Goal: Information Seeking & Learning: Learn about a topic

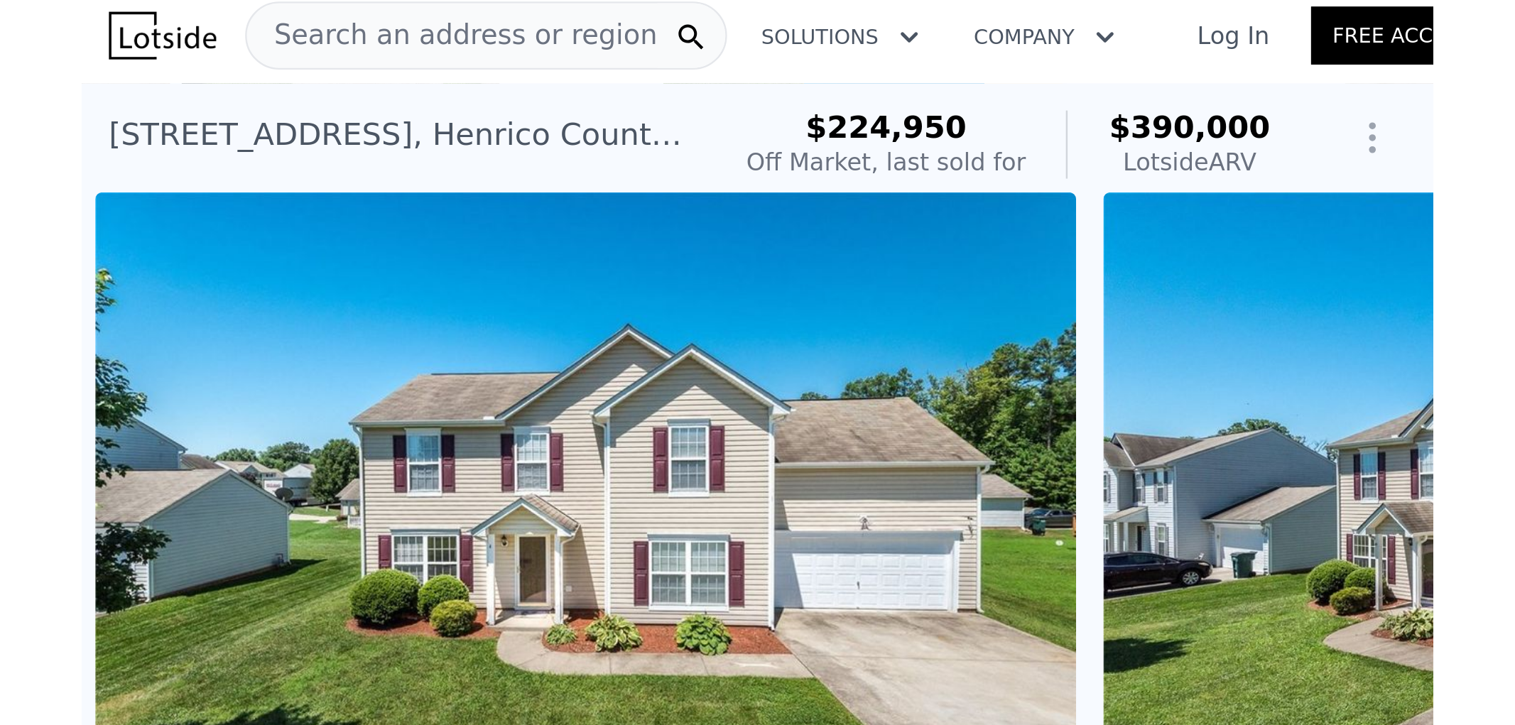
scroll to position [0, 650]
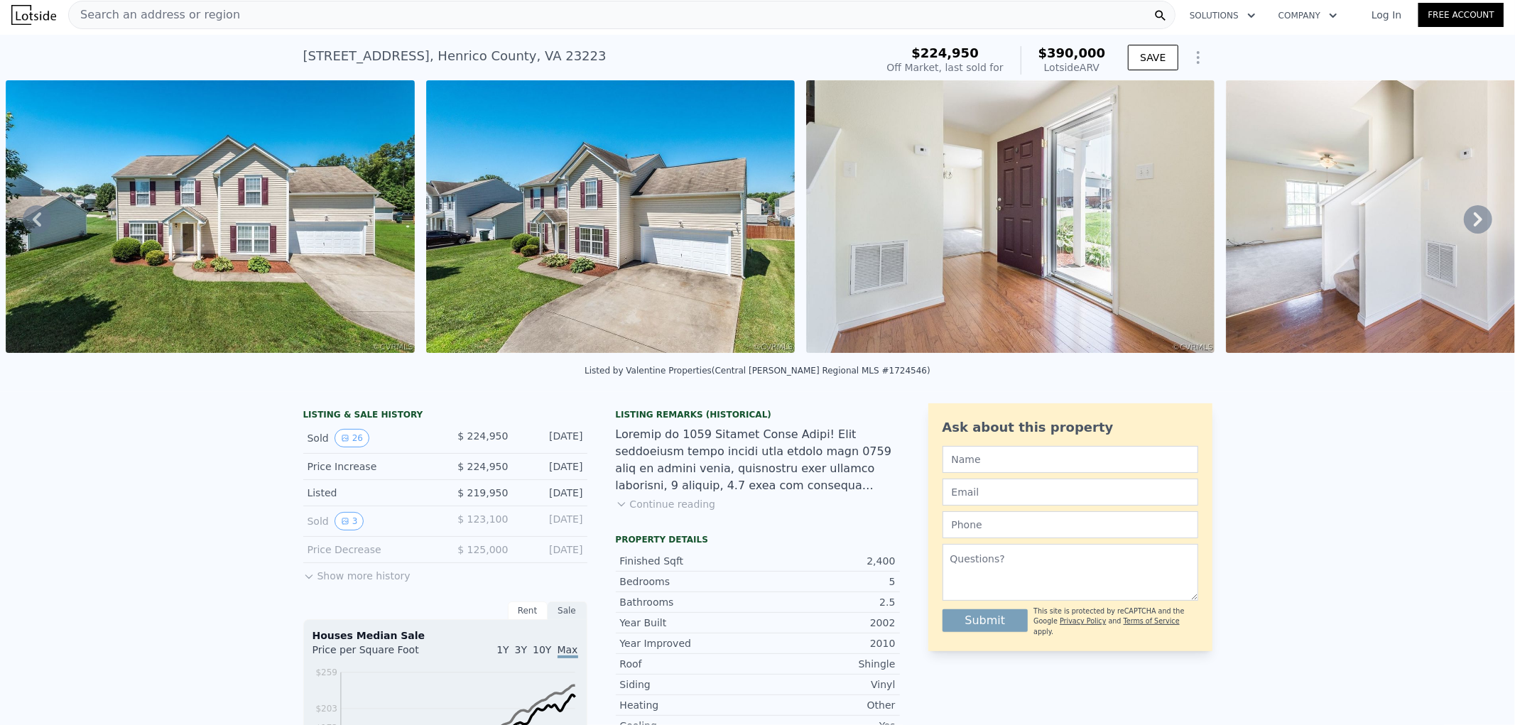
click at [296, 68] on div "3905 Harvest Crest Dr , Henrico County , VA 23223 Sold Sep 2017 for $224,950 (~…" at bounding box center [757, 57] width 1515 height 45
drag, startPoint x: 296, startPoint y: 68, endPoint x: 354, endPoint y: 49, distance: 61.3
click at [354, 49] on div "3905 Harvest Crest Dr , Henrico County , VA 23223 Sold Sep 2017 for $224,950 (~…" at bounding box center [757, 57] width 1515 height 45
click at [354, 49] on div "3905 Harvest Crest Dr , Henrico County , VA 23223" at bounding box center [454, 56] width 303 height 20
drag, startPoint x: 354, startPoint y: 49, endPoint x: 350, endPoint y: 63, distance: 14.0
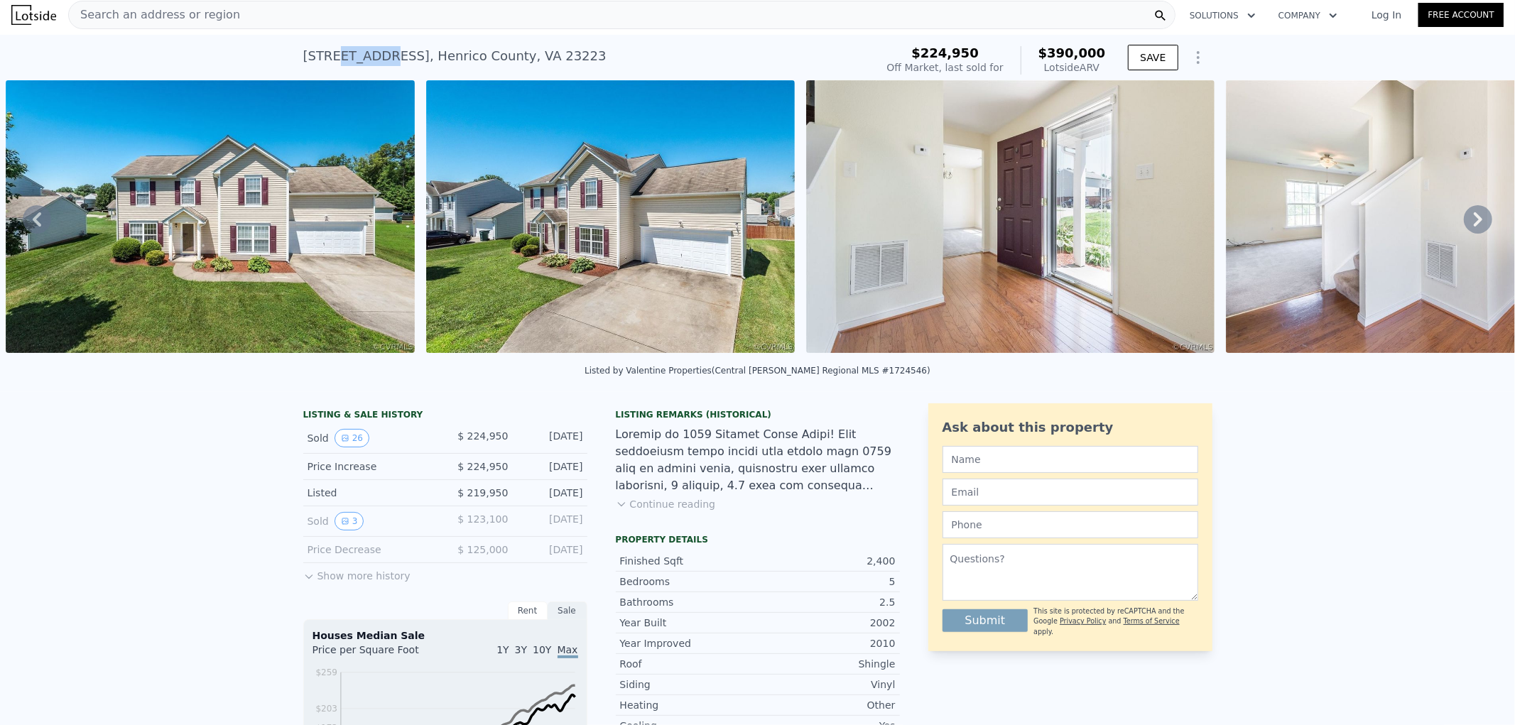
click at [350, 63] on div "3905 Harvest Crest Dr , Henrico County , VA 23223" at bounding box center [454, 56] width 303 height 20
drag, startPoint x: 350, startPoint y: 63, endPoint x: 349, endPoint y: 46, distance: 16.4
click at [349, 46] on div "3905 Harvest Crest Dr , Henrico County , VA 23223" at bounding box center [454, 56] width 303 height 20
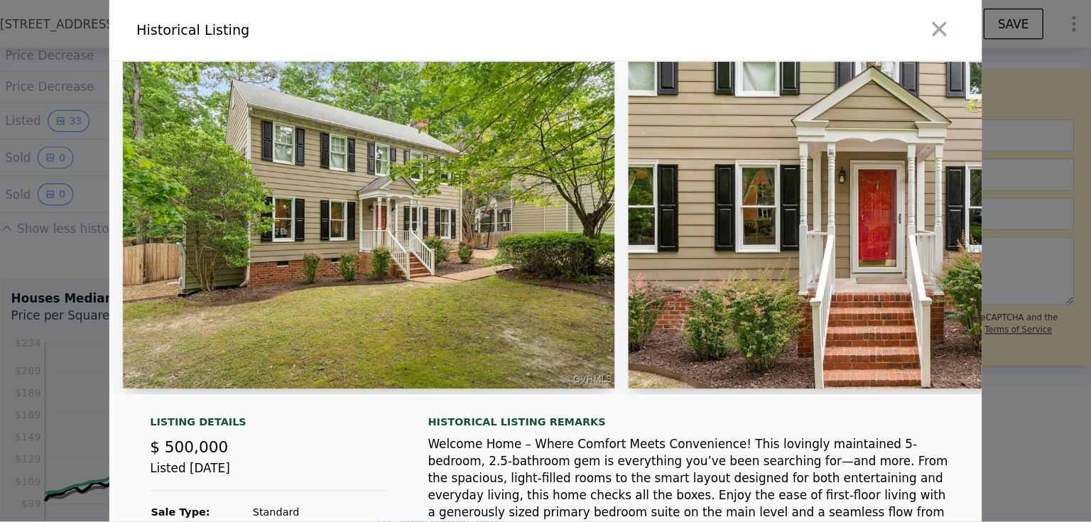
scroll to position [0, 6]
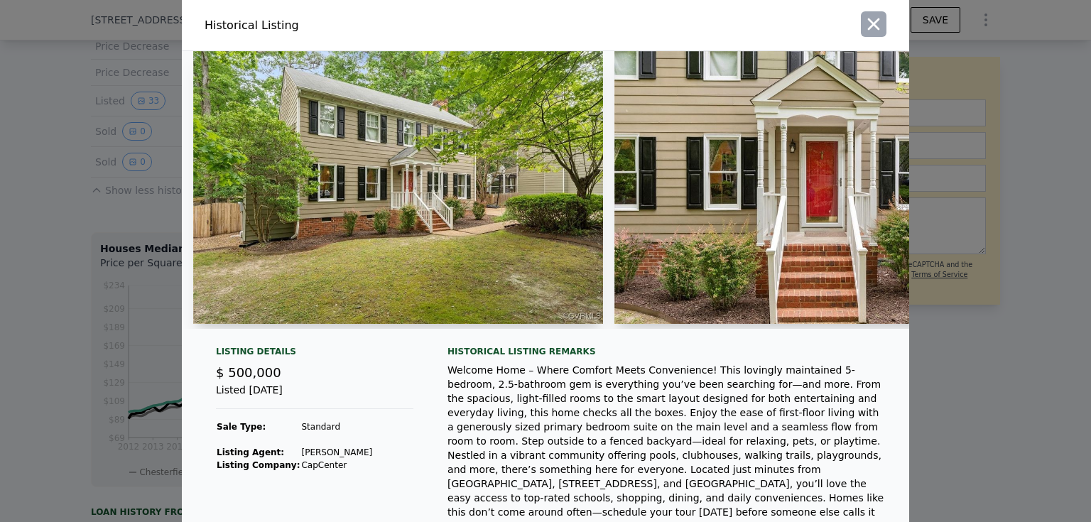
click at [879, 16] on icon "button" at bounding box center [874, 24] width 20 height 20
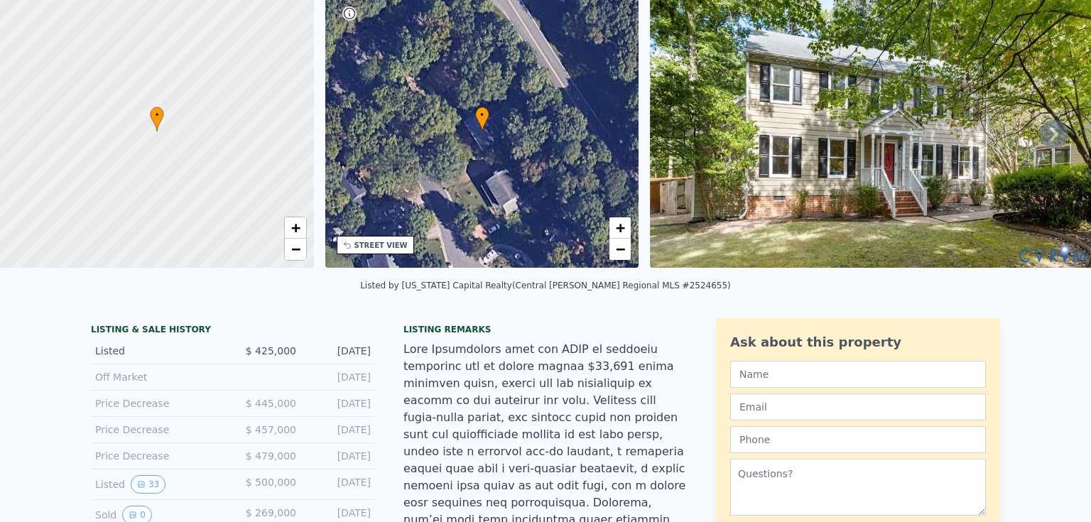
scroll to position [5, 0]
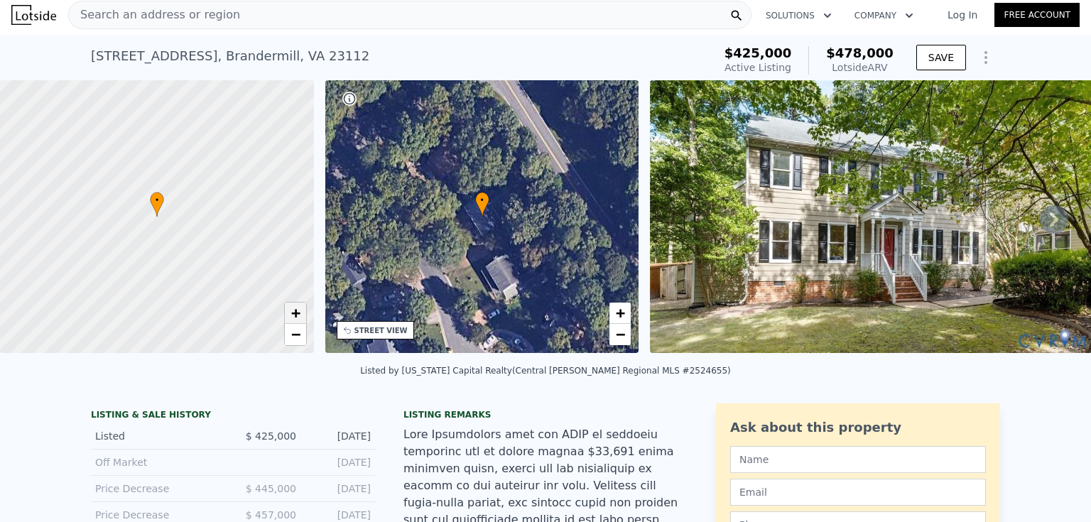
click at [298, 313] on span "+" at bounding box center [295, 313] width 9 height 18
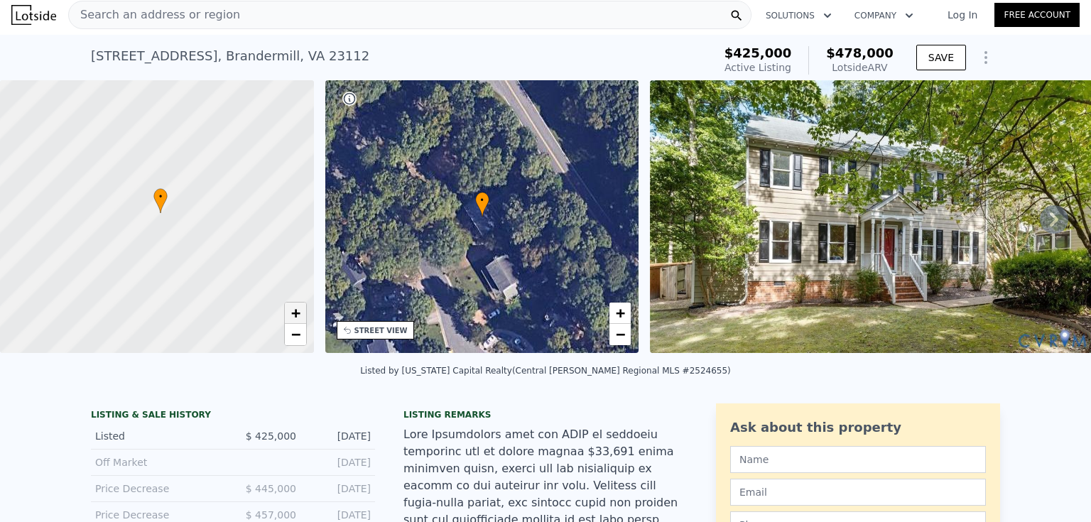
click at [299, 312] on span "+" at bounding box center [295, 313] width 9 height 18
drag, startPoint x: 239, startPoint y: 240, endPoint x: 212, endPoint y: 247, distance: 27.9
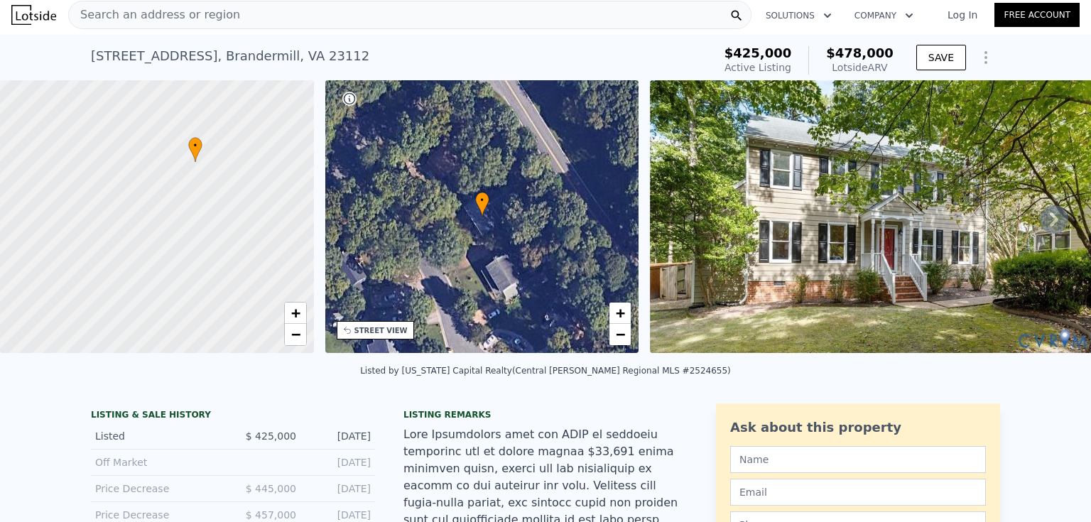
click at [212, 247] on div at bounding box center [154, 218] width 377 height 327
click at [293, 316] on span "+" at bounding box center [295, 313] width 9 height 18
drag, startPoint x: 254, startPoint y: 266, endPoint x: 224, endPoint y: 296, distance: 42.2
click at [224, 296] on div at bounding box center [157, 216] width 377 height 327
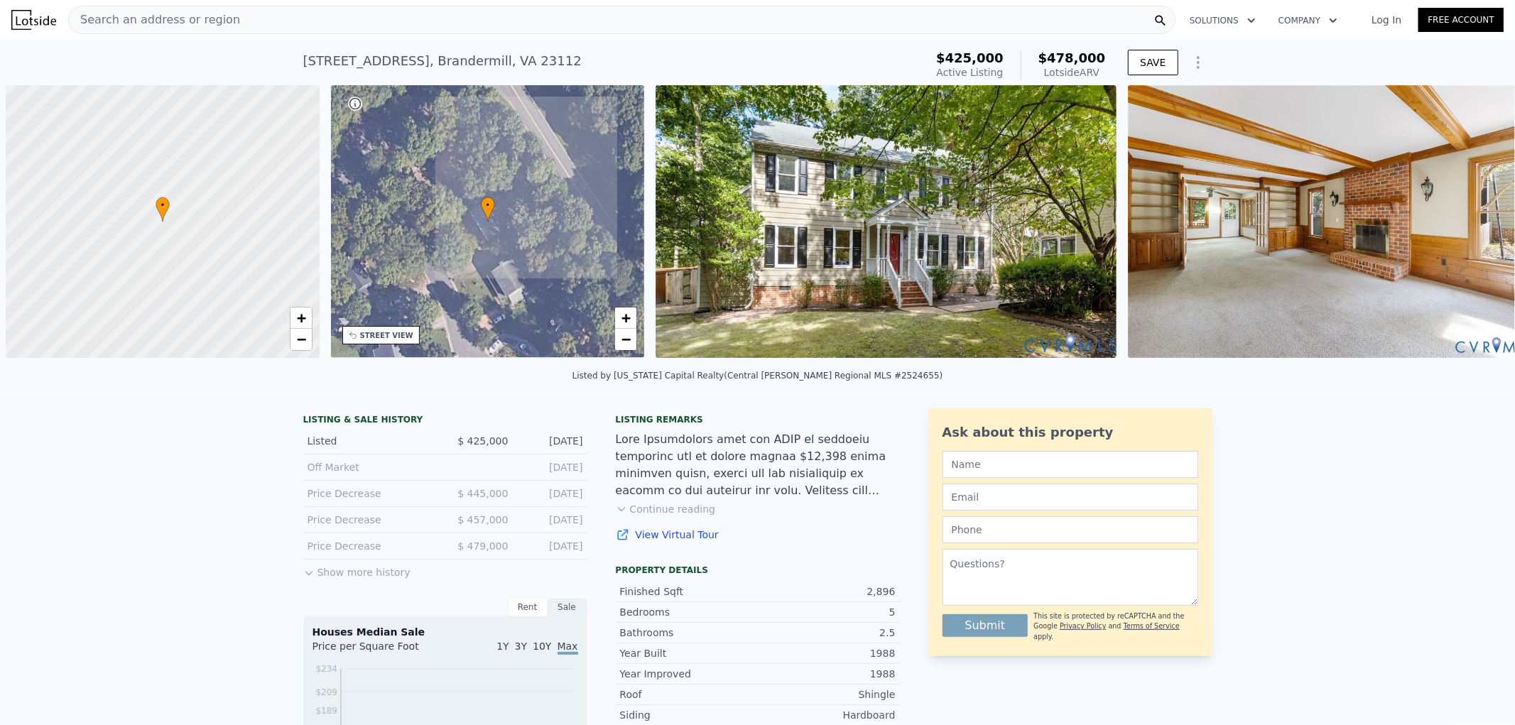
scroll to position [0, 5]
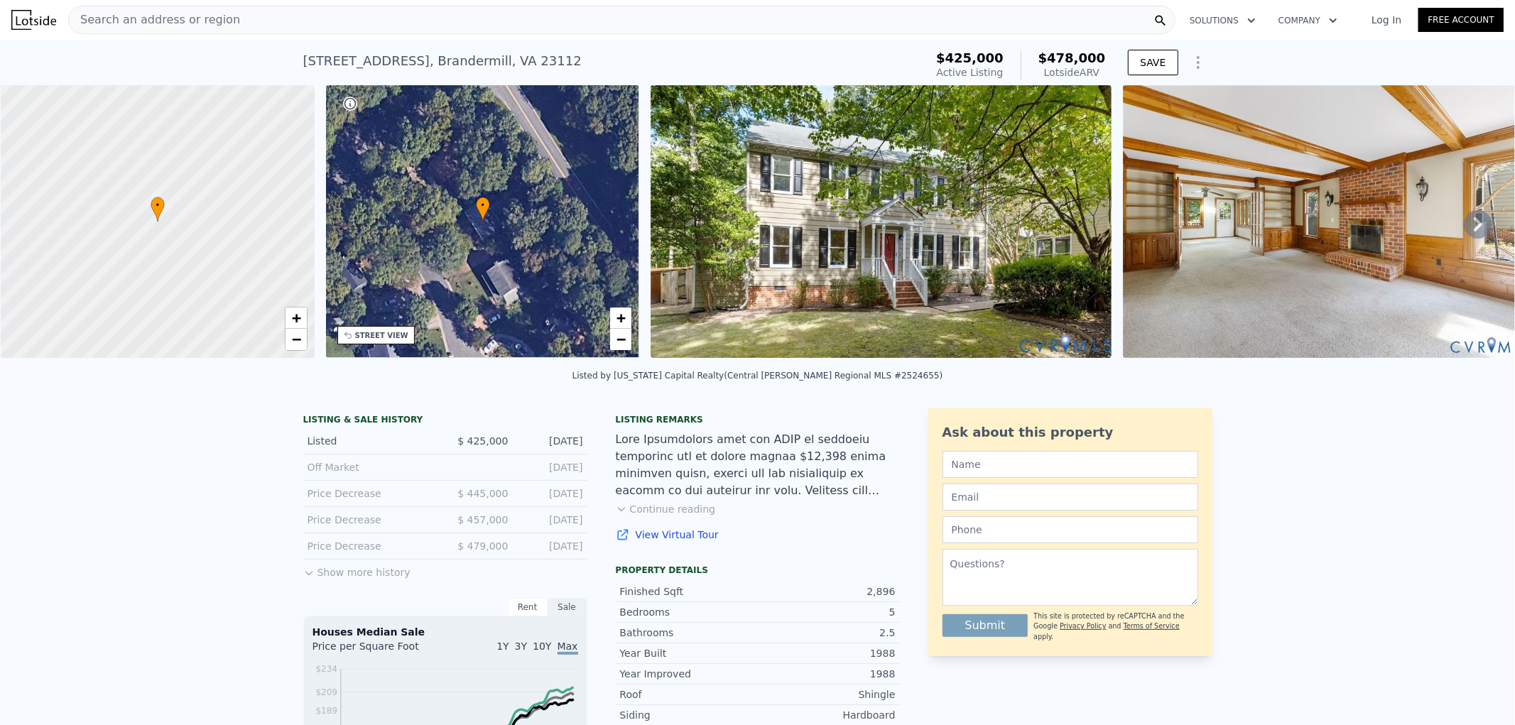
click at [752, 27] on div "Search an address or region" at bounding box center [621, 20] width 1107 height 28
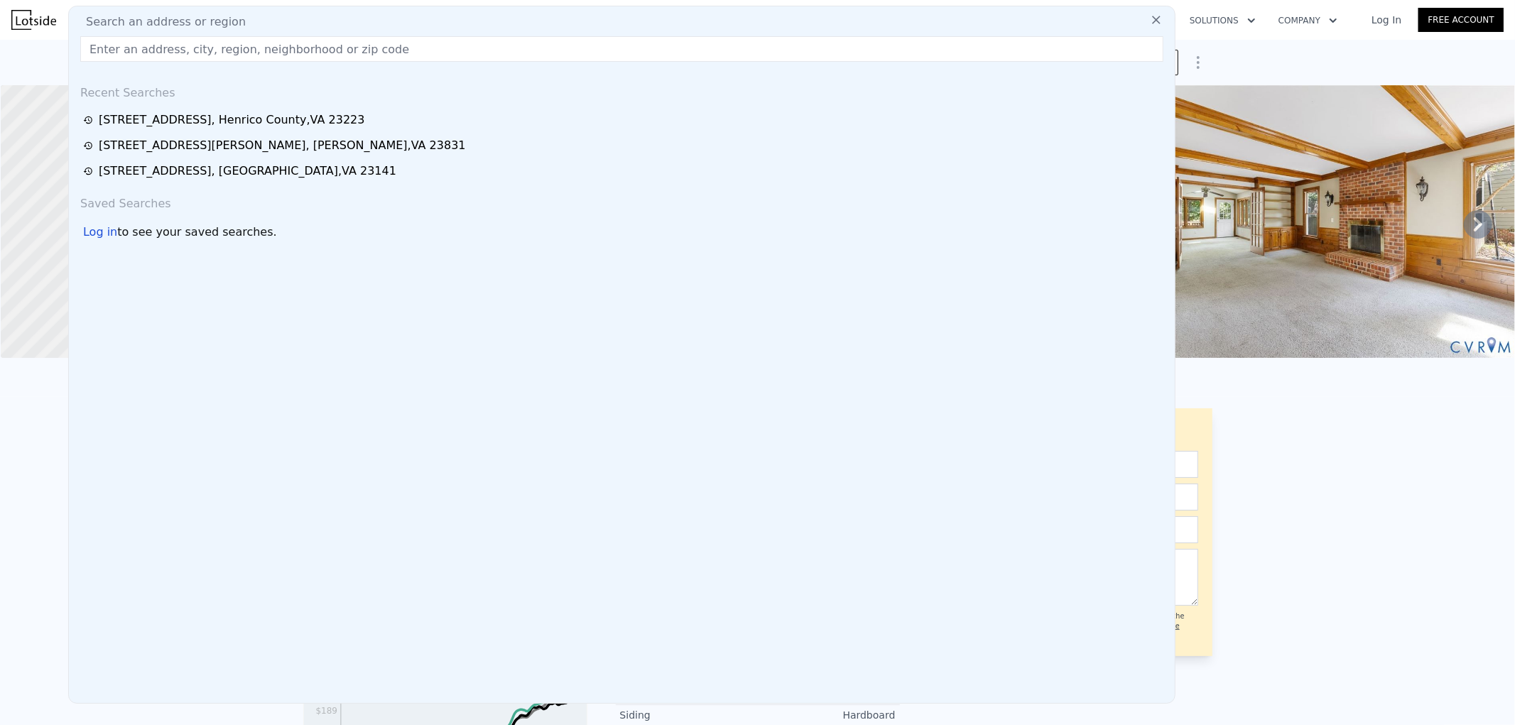
click at [752, 21] on div "Search an address or region" at bounding box center [622, 21] width 1095 height 17
click at [729, 51] on input "text" at bounding box center [621, 49] width 1083 height 26
paste input "14106 Kentwood Forest Dr, Chester, VA 23831"
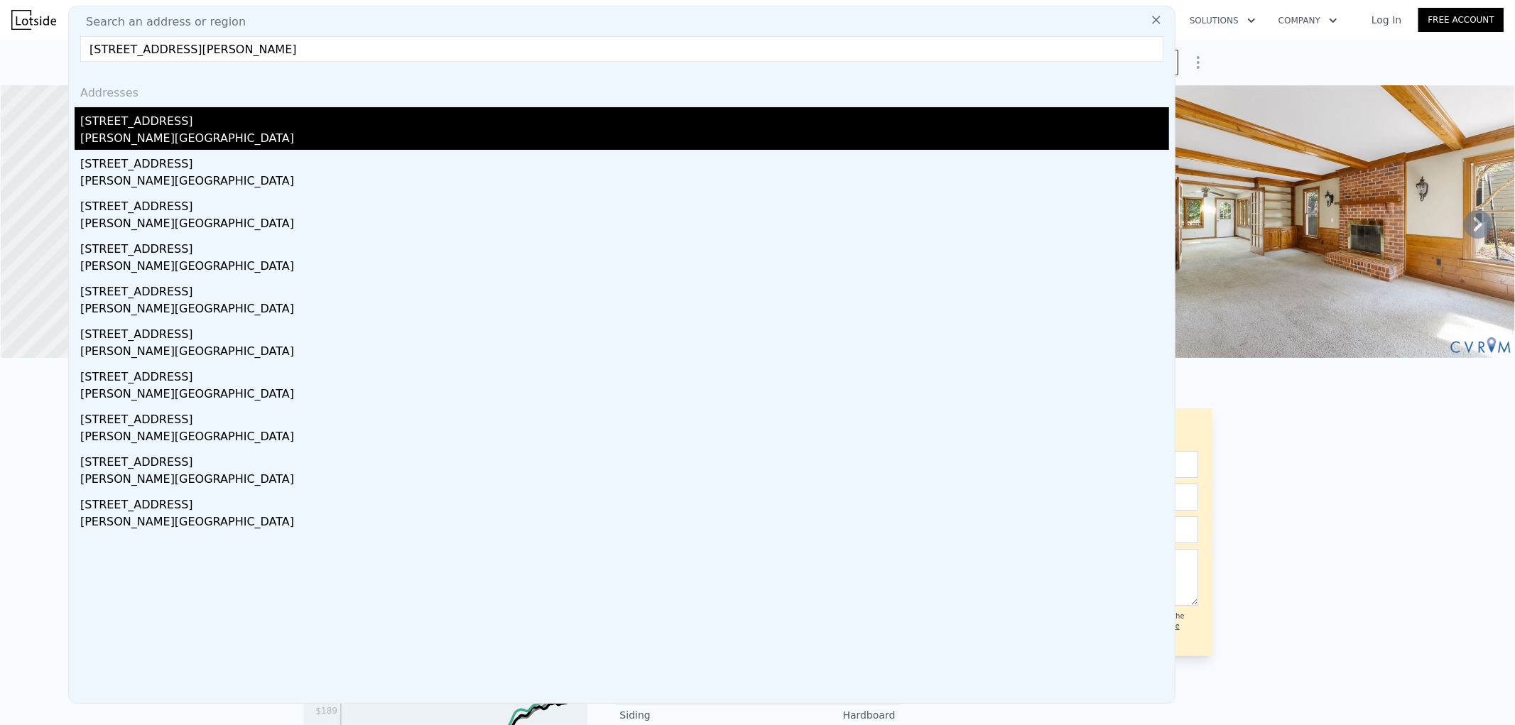
type input "14106 Kentwood Forest Dr, Chester, VA 23831"
click at [472, 135] on div "Chester, VA 23831" at bounding box center [624, 140] width 1089 height 20
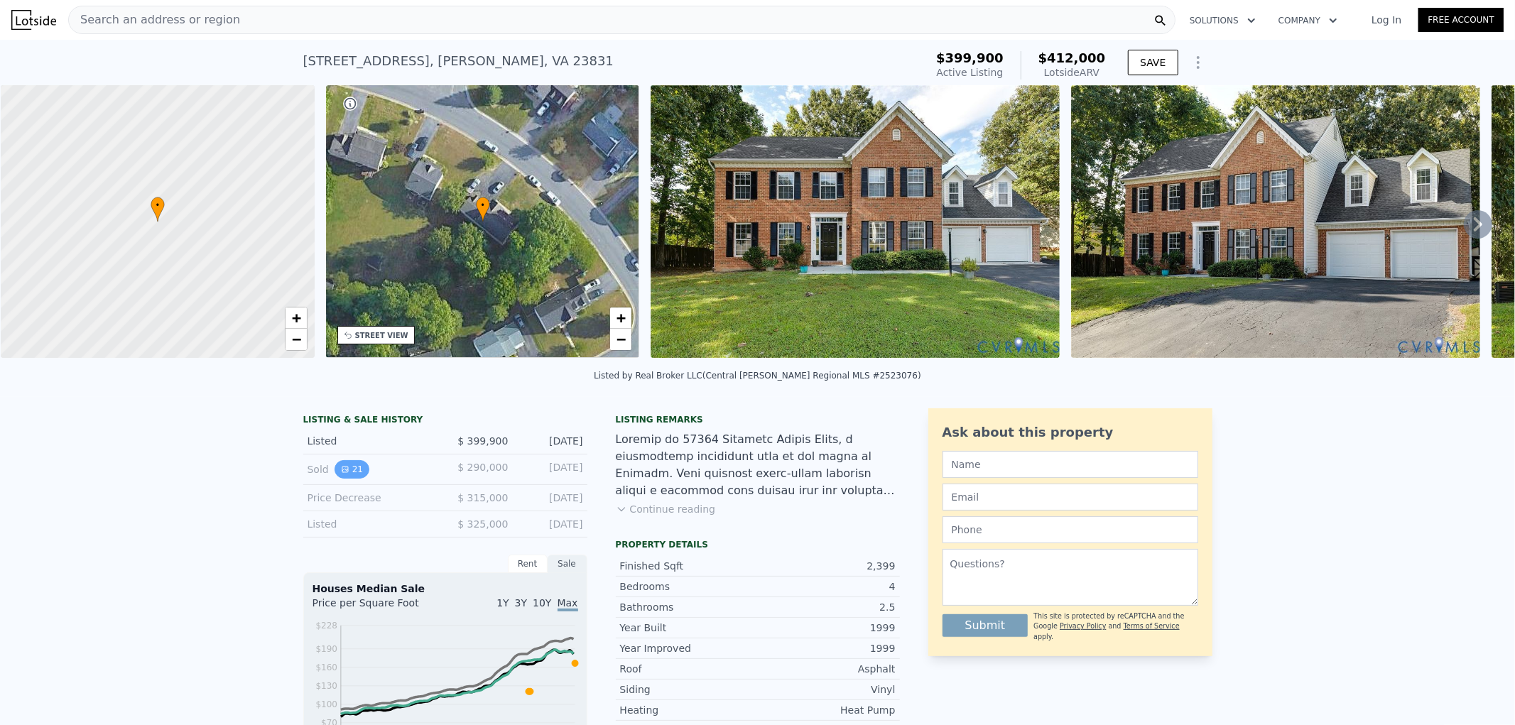
click at [347, 315] on button "21" at bounding box center [352, 469] width 35 height 18
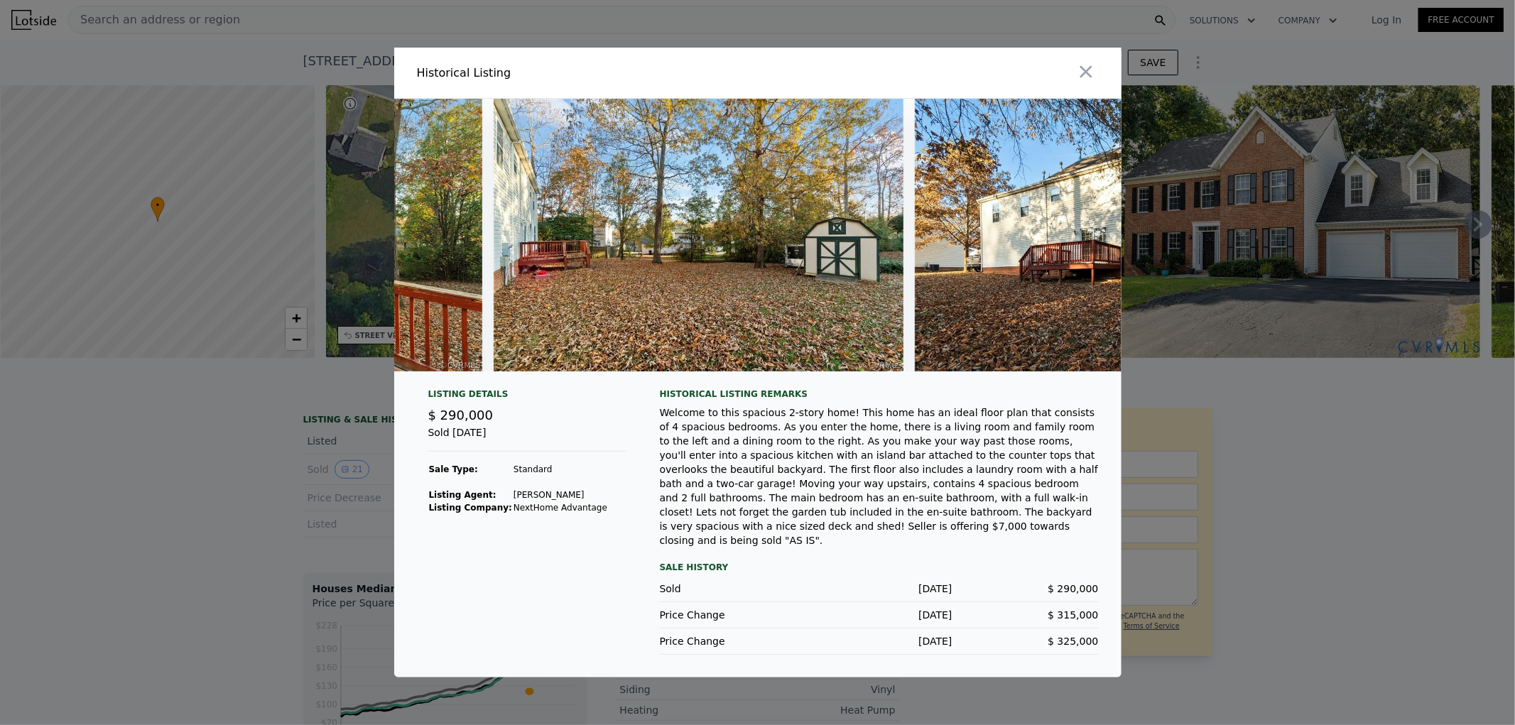
scroll to position [0, 7997]
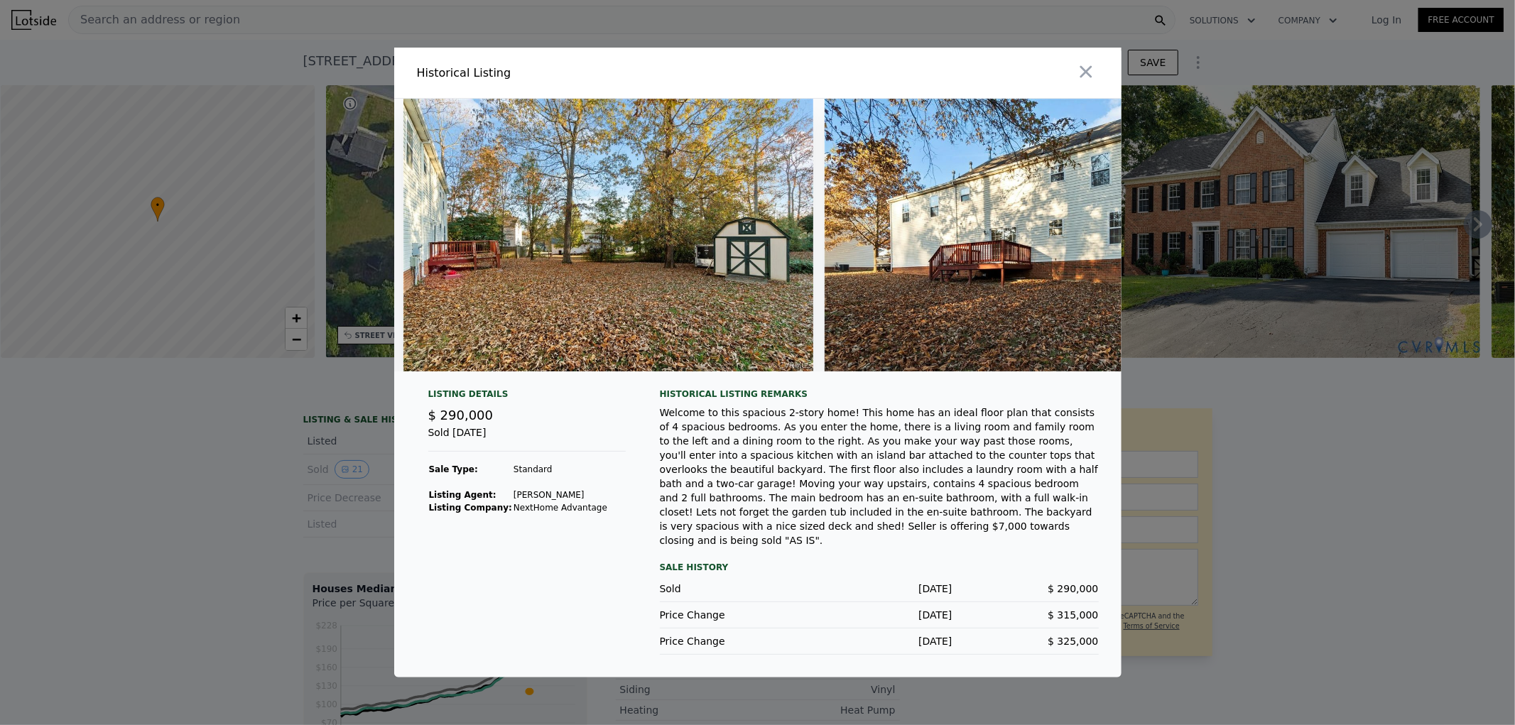
click at [752, 75] on div at bounding box center [943, 73] width 358 height 50
click at [752, 80] on button "button" at bounding box center [1086, 72] width 26 height 26
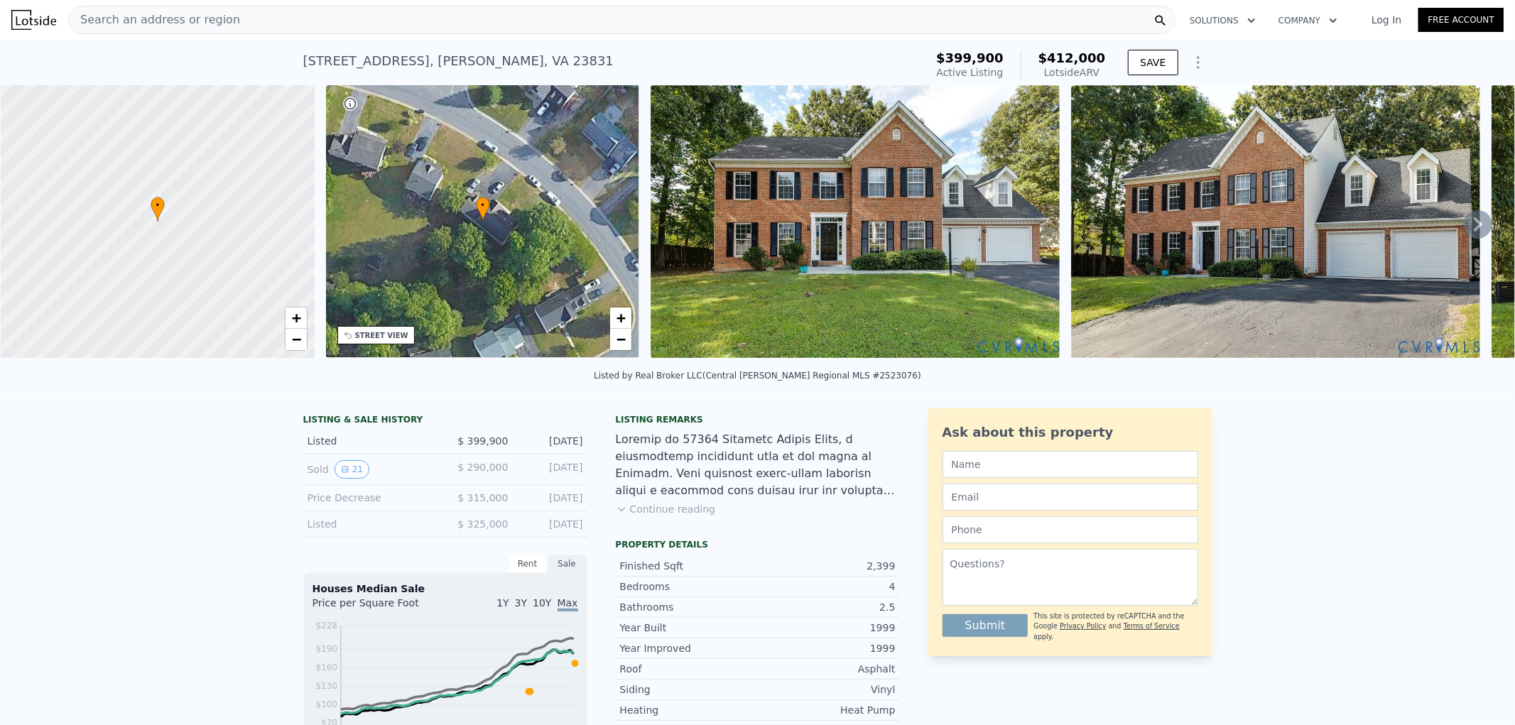
scroll to position [258, 0]
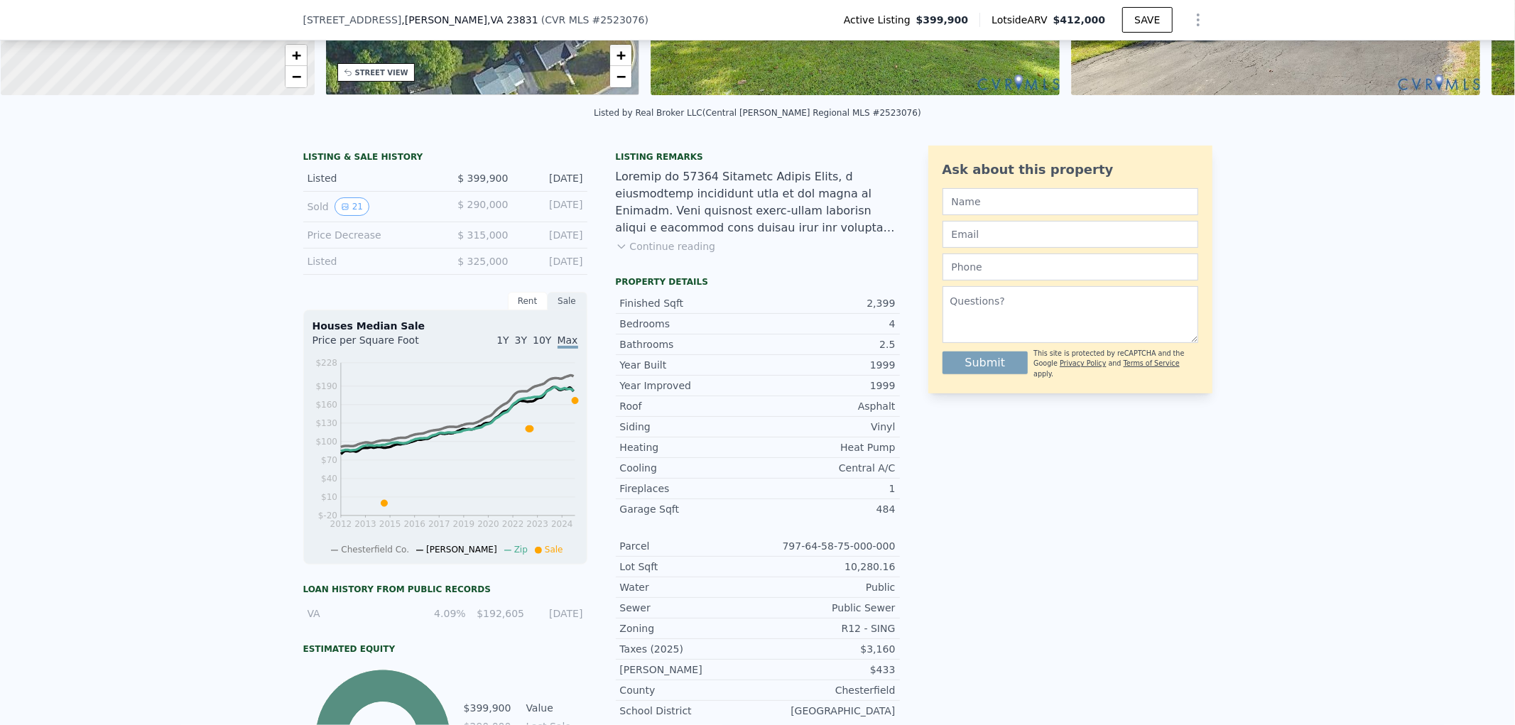
click at [631, 254] on button "Continue reading" at bounding box center [666, 246] width 100 height 14
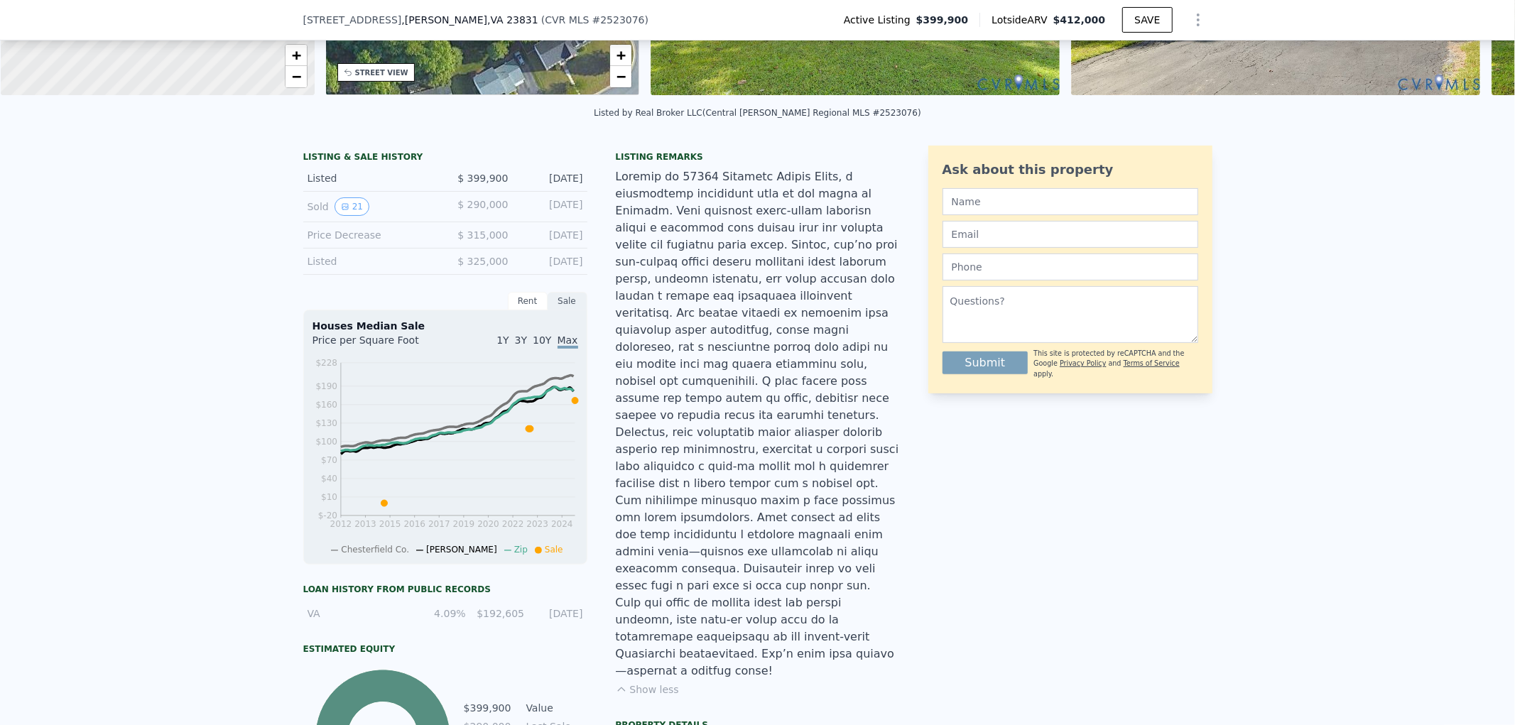
drag, startPoint x: 654, startPoint y: 280, endPoint x: 659, endPoint y: 339, distance: 59.1
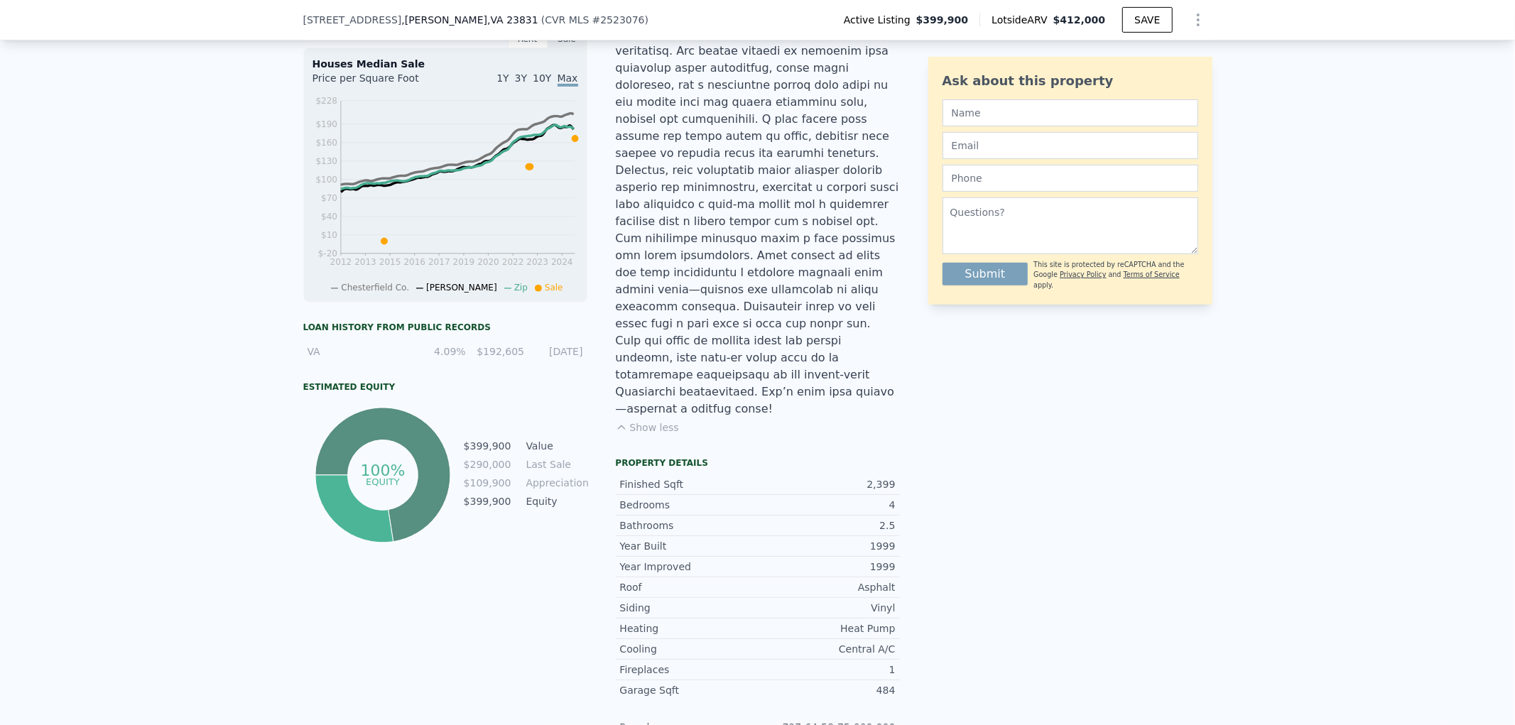
scroll to position [521, 0]
click at [641, 315] on div "Finished Sqft" at bounding box center [689, 483] width 138 height 14
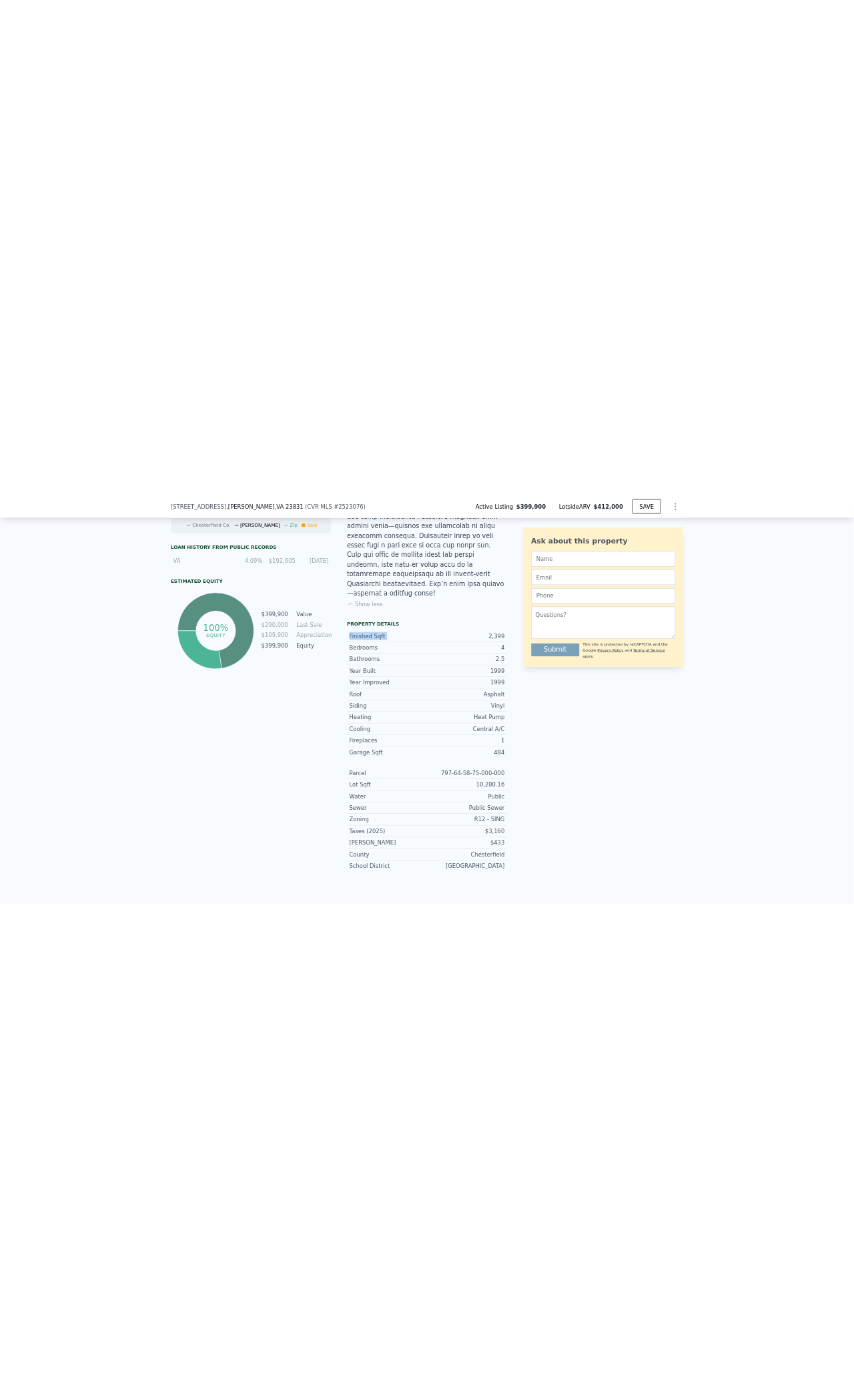
scroll to position [737, 0]
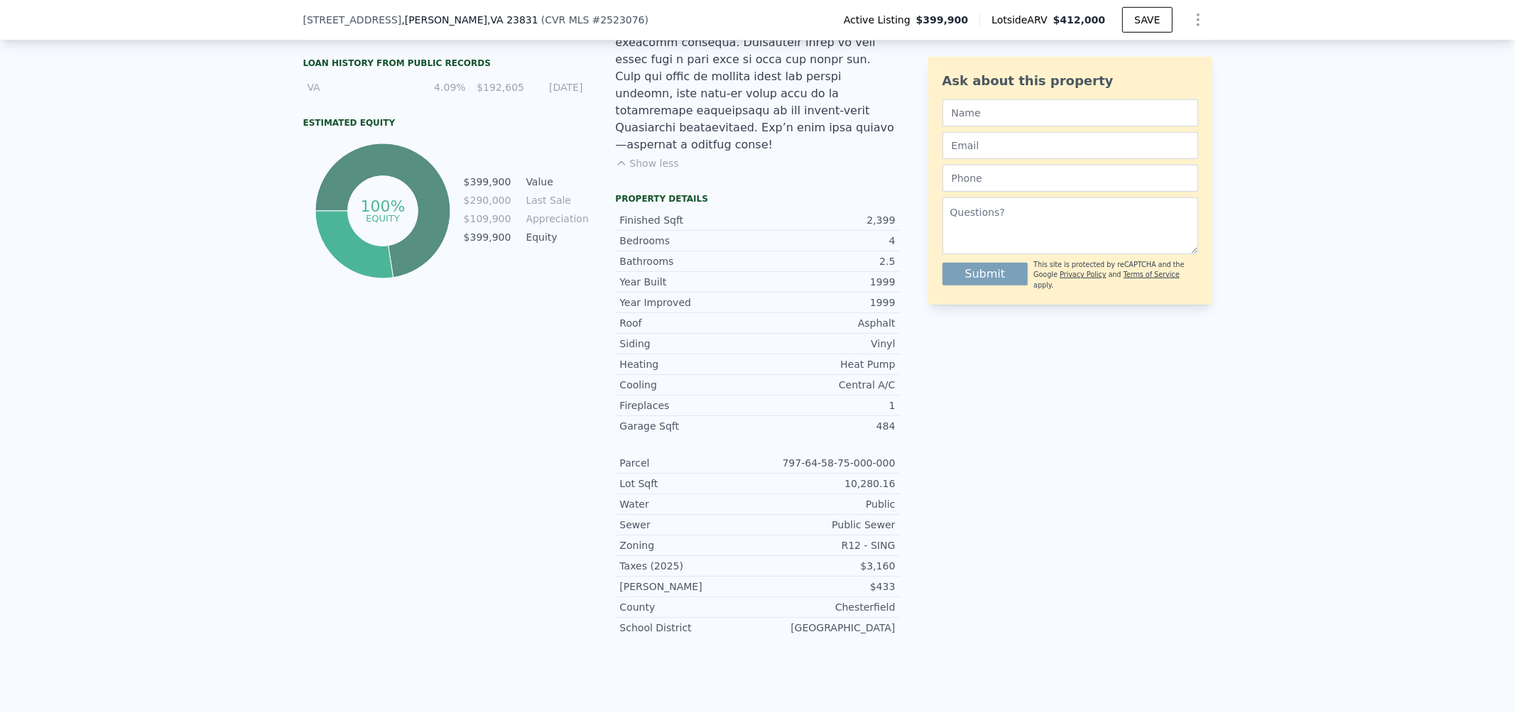
click at [628, 315] on div "Garage Sqft" at bounding box center [689, 426] width 138 height 14
click at [752, 315] on div "$433" at bounding box center [827, 587] width 138 height 14
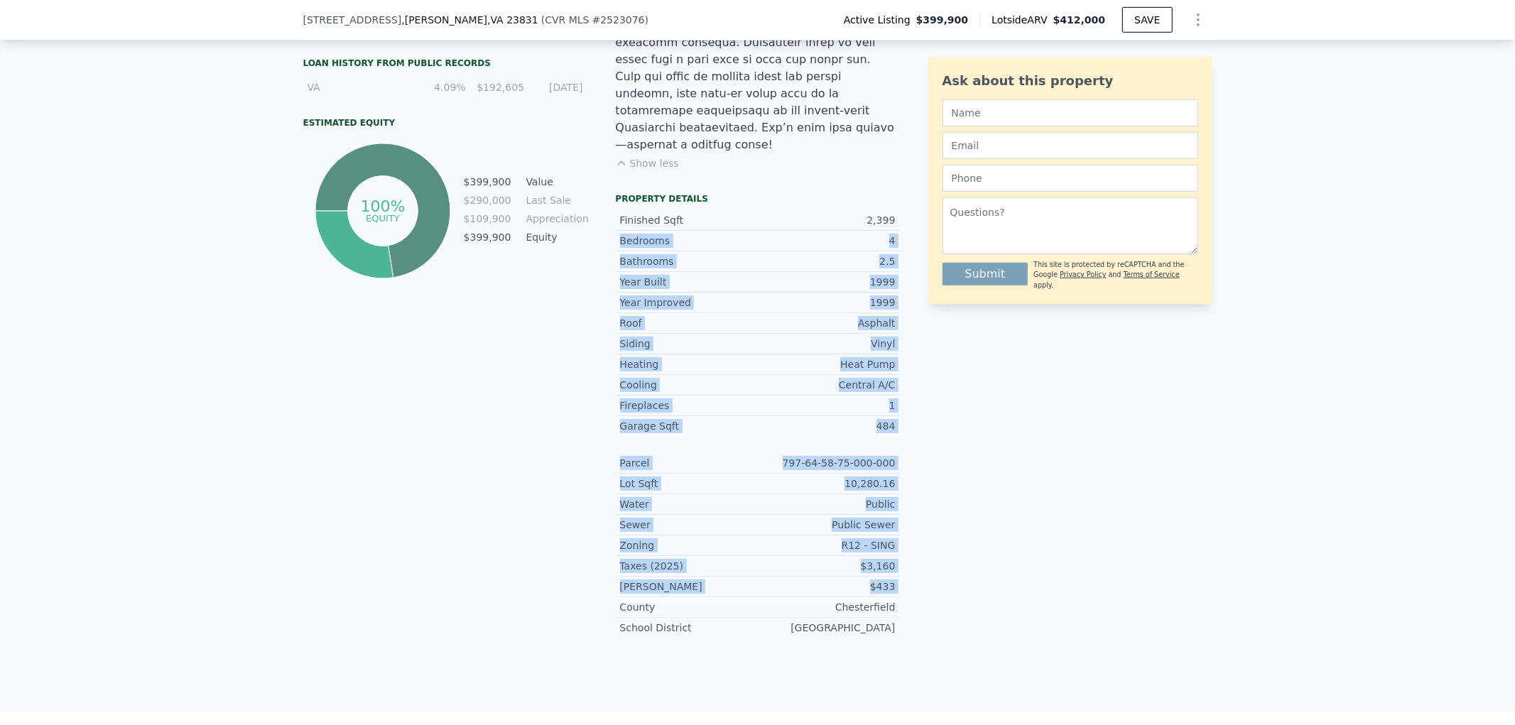
drag, startPoint x: 783, startPoint y: 509, endPoint x: 676, endPoint y: 158, distance: 366.1
click at [676, 205] on div "Finished Sqft 2,399 Bedrooms 4 Bathrooms 2.5 Year Built 1999 Year Improved 1999…" at bounding box center [758, 421] width 284 height 433
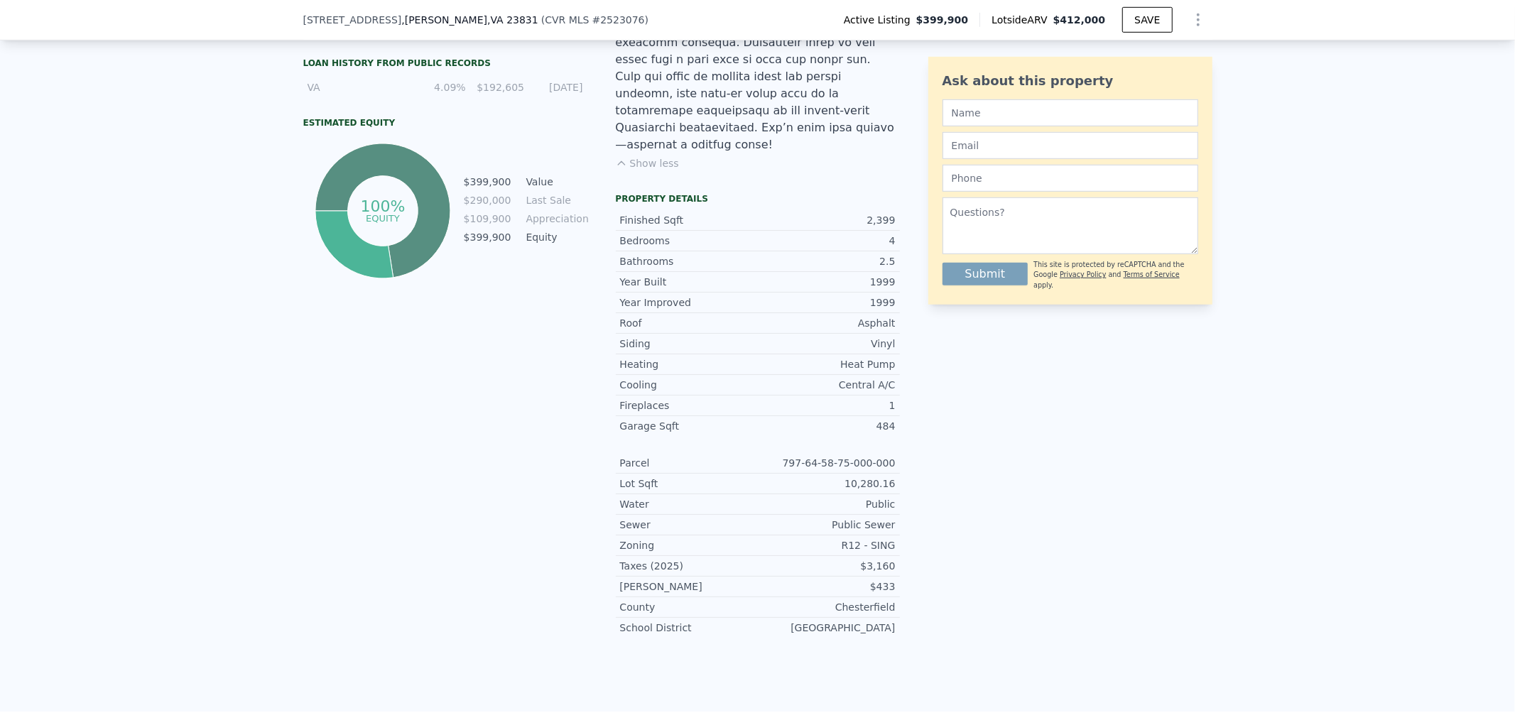
click at [676, 210] on div "Finished Sqft 2,399" at bounding box center [758, 220] width 284 height 21
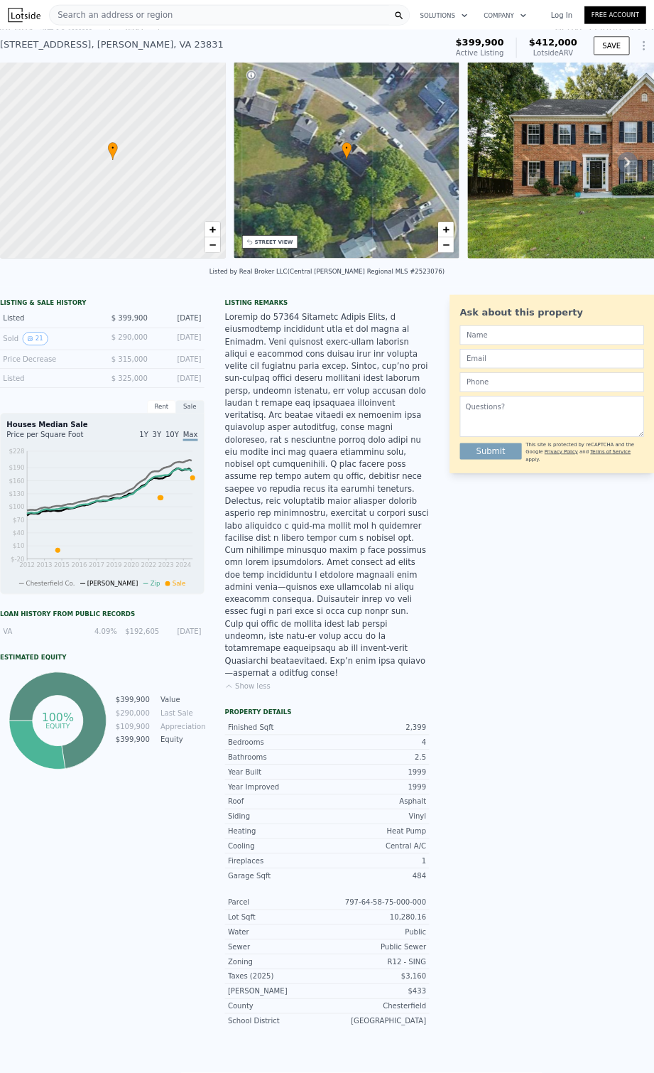
scroll to position [0, 0]
click at [572, 315] on div "Listed by Real Broker LLC (Central Viginia Regional MLS #2523076)" at bounding box center [454, 380] width 909 height 34
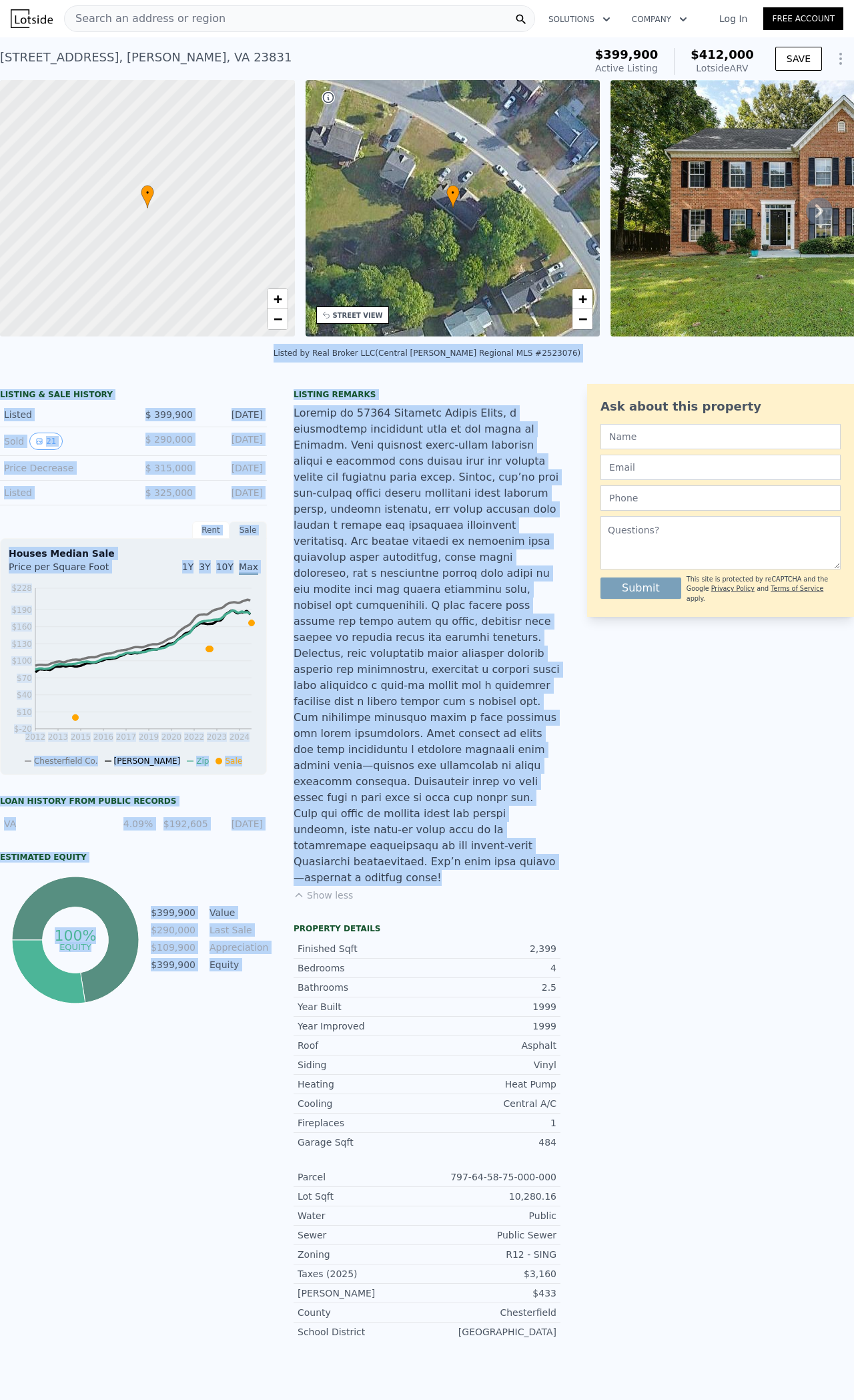
drag, startPoint x: 537, startPoint y: 368, endPoint x: 545, endPoint y: 416, distance: 48.7
click at [545, 296] on div at bounding box center [427, 645] width 267 height 480
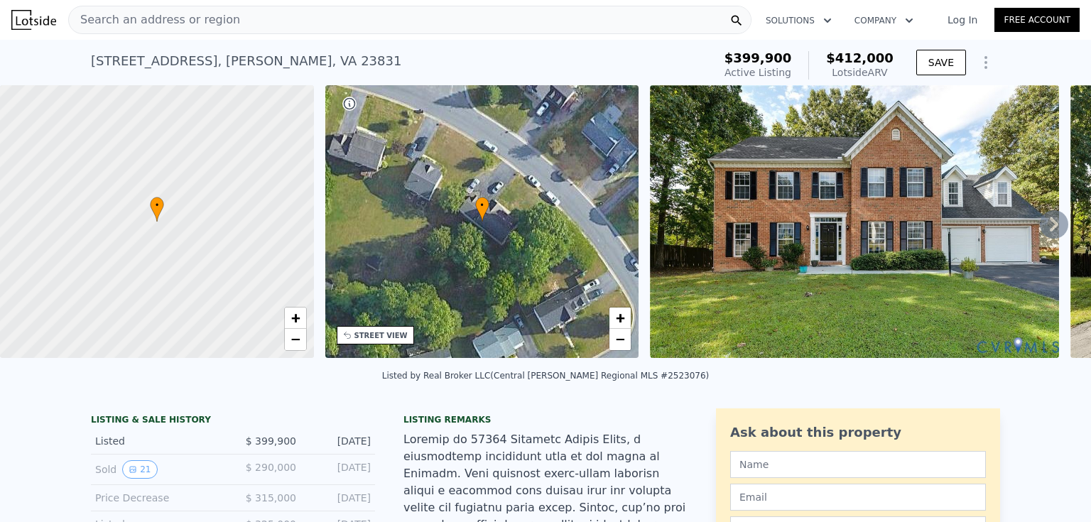
scroll to position [184, 0]
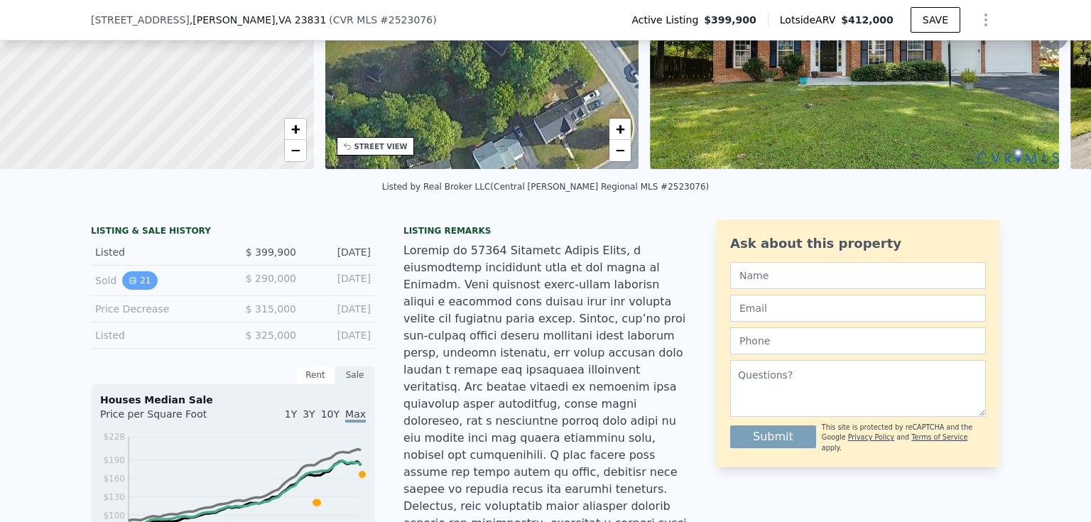
click at [136, 281] on button "21" at bounding box center [139, 280] width 35 height 18
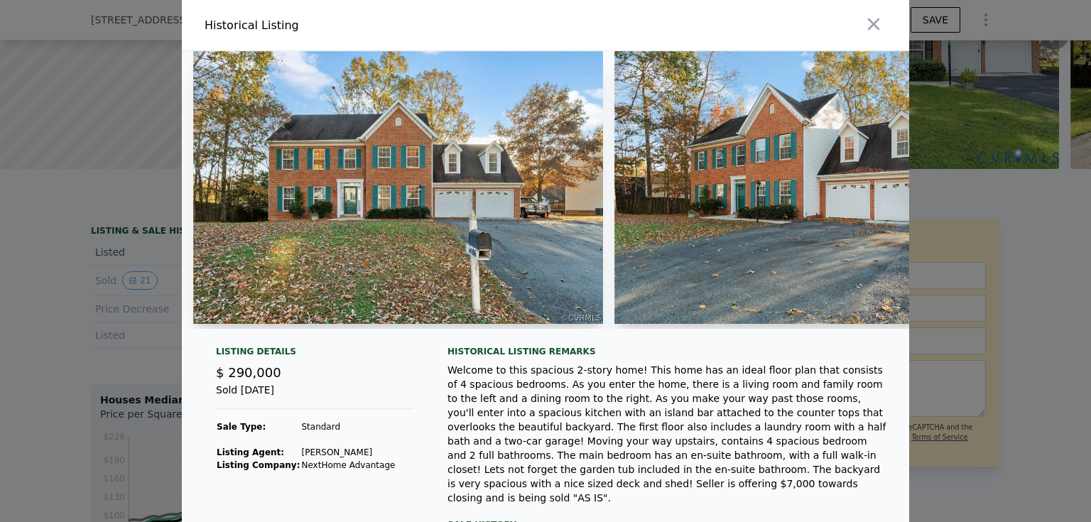
click at [266, 315] on div at bounding box center [392, 190] width 421 height 278
click at [280, 266] on img at bounding box center [398, 187] width 410 height 273
click at [289, 183] on img at bounding box center [398, 187] width 410 height 273
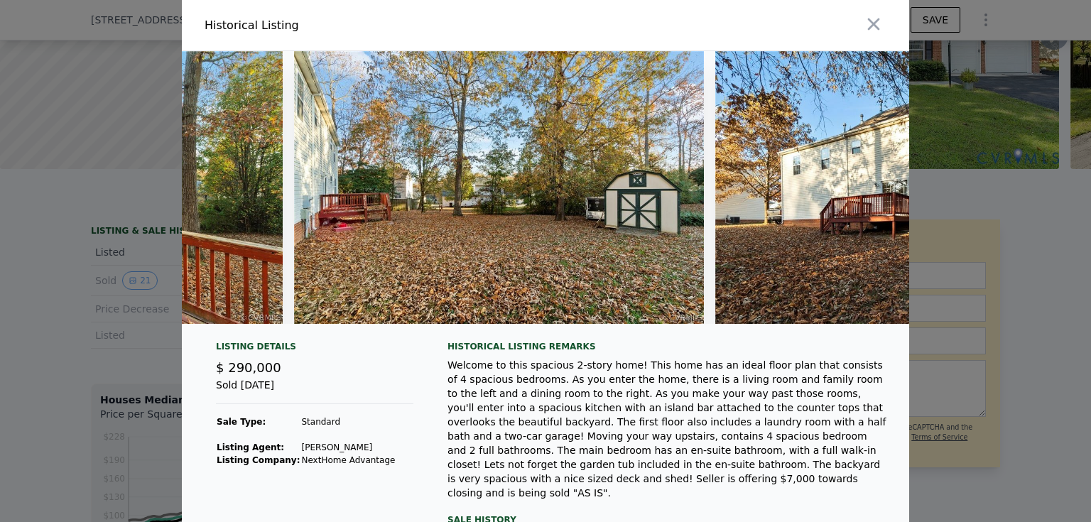
scroll to position [0, 7944]
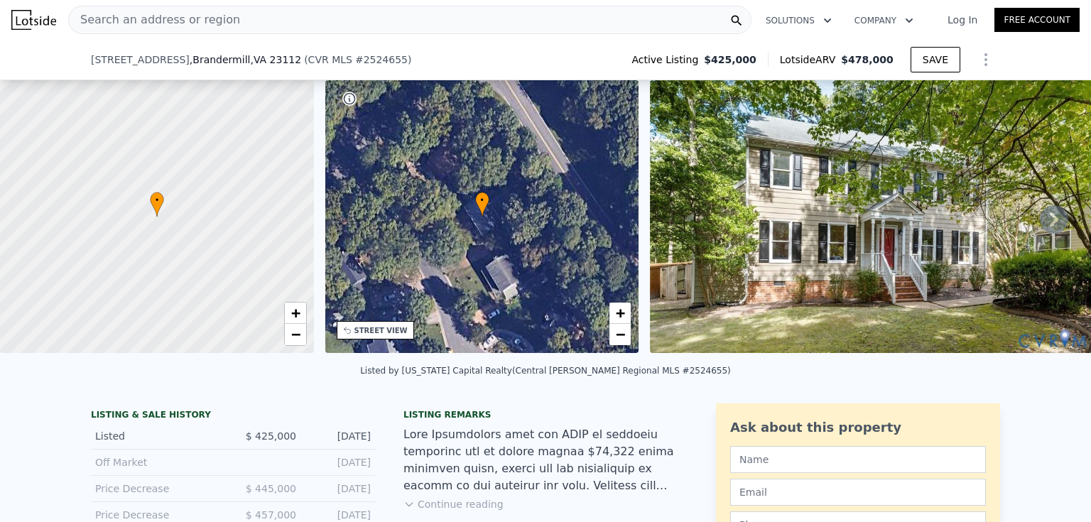
scroll to position [184, 0]
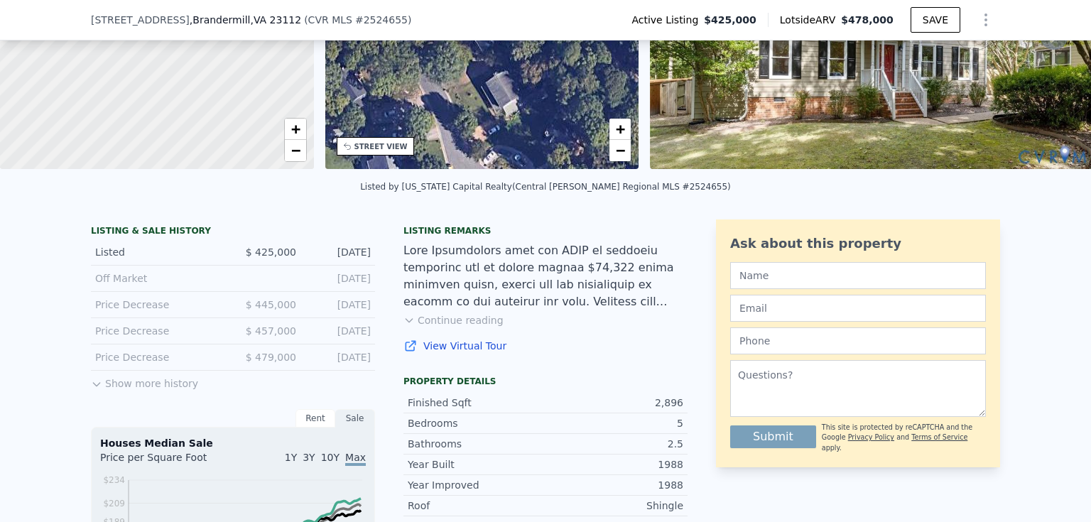
click at [467, 226] on link "View Virtual Tour" at bounding box center [546, 346] width 284 height 14
click at [450, 226] on div "Listing remarks Continue reading View Virtual Tour" at bounding box center [546, 297] width 284 height 145
click at [450, 226] on button "Continue reading" at bounding box center [454, 320] width 100 height 14
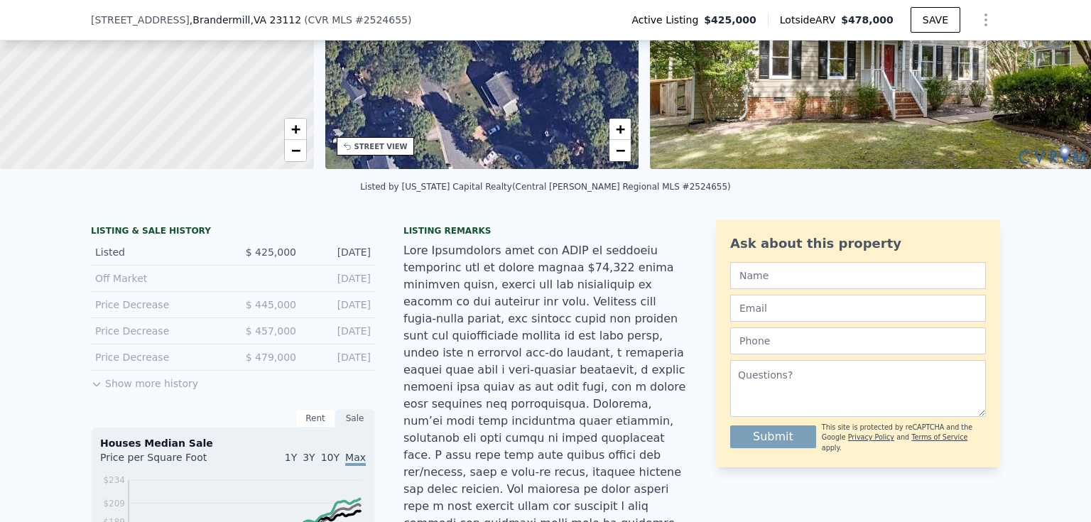
scroll to position [5, 0]
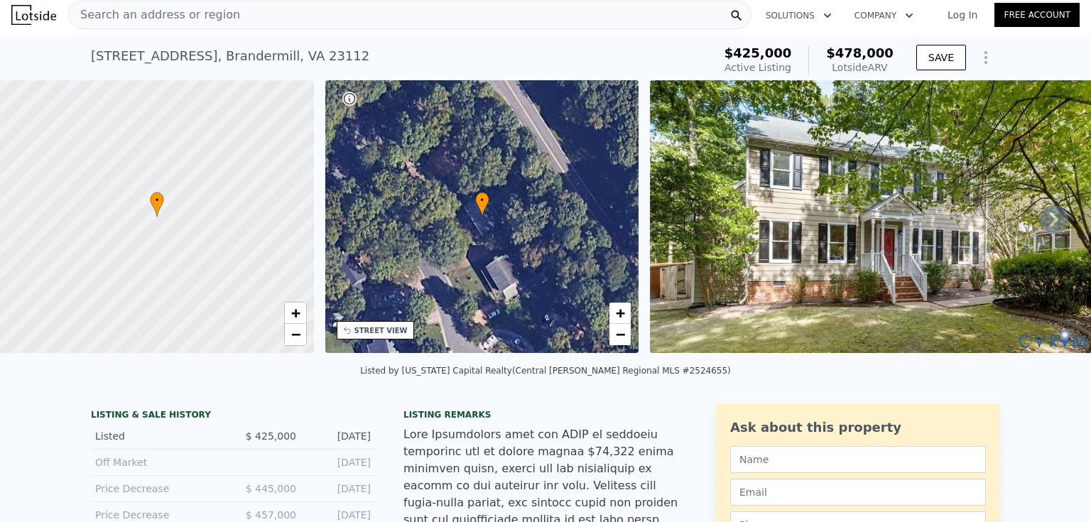
click at [541, 226] on img at bounding box center [880, 216] width 461 height 273
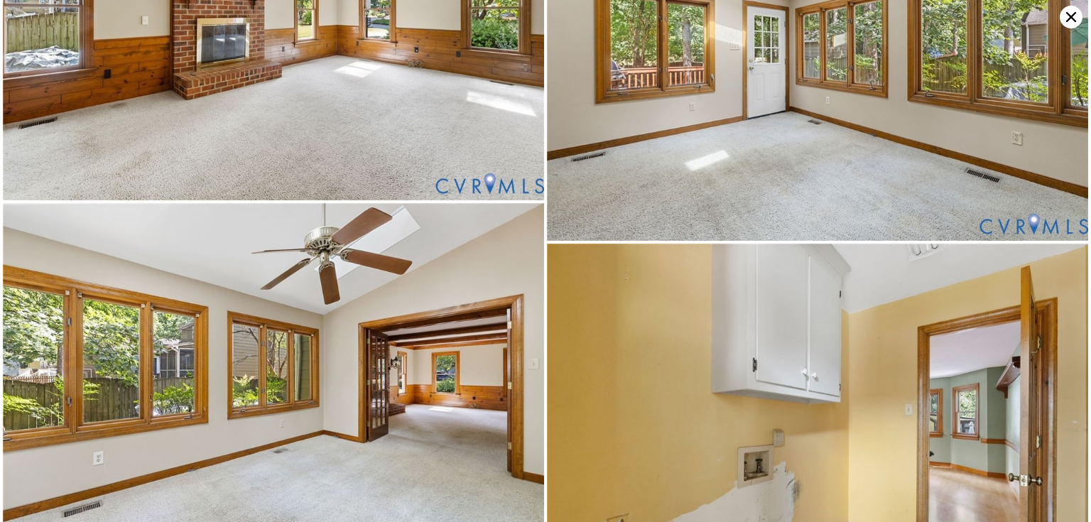
scroll to position [360, 0]
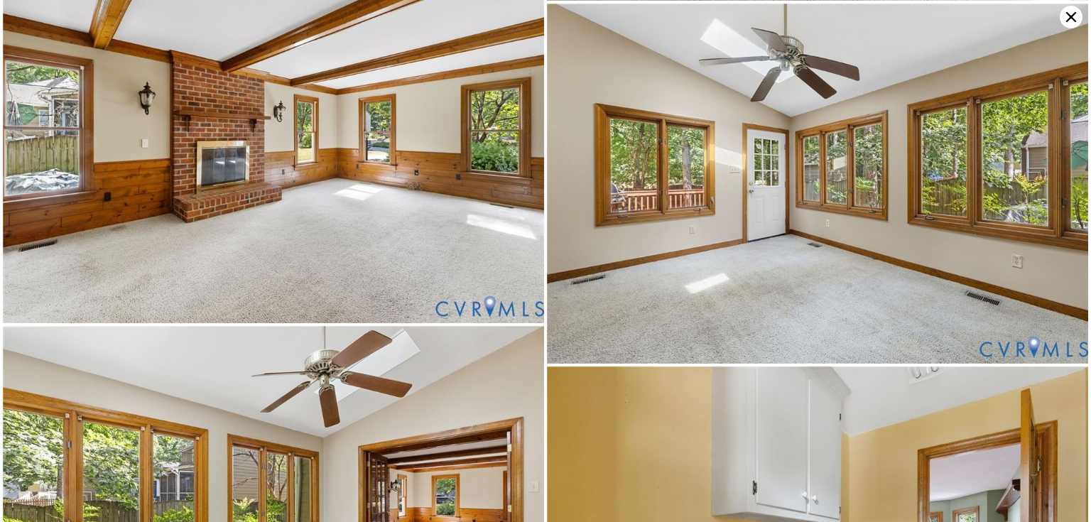
click at [541, 11] on icon at bounding box center [1071, 17] width 23 height 23
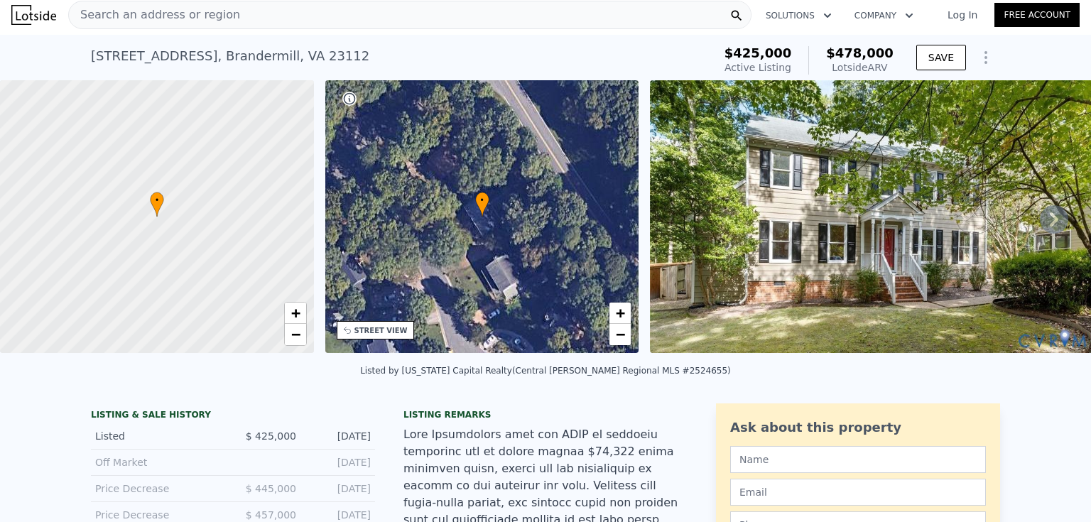
scroll to position [189, 0]
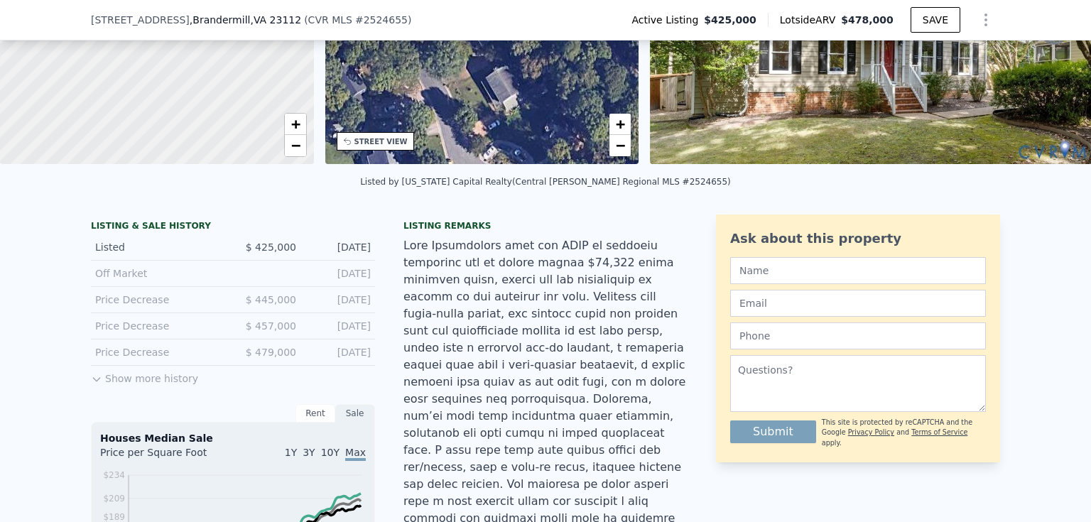
click at [132, 226] on button "Show more history" at bounding box center [144, 376] width 107 height 20
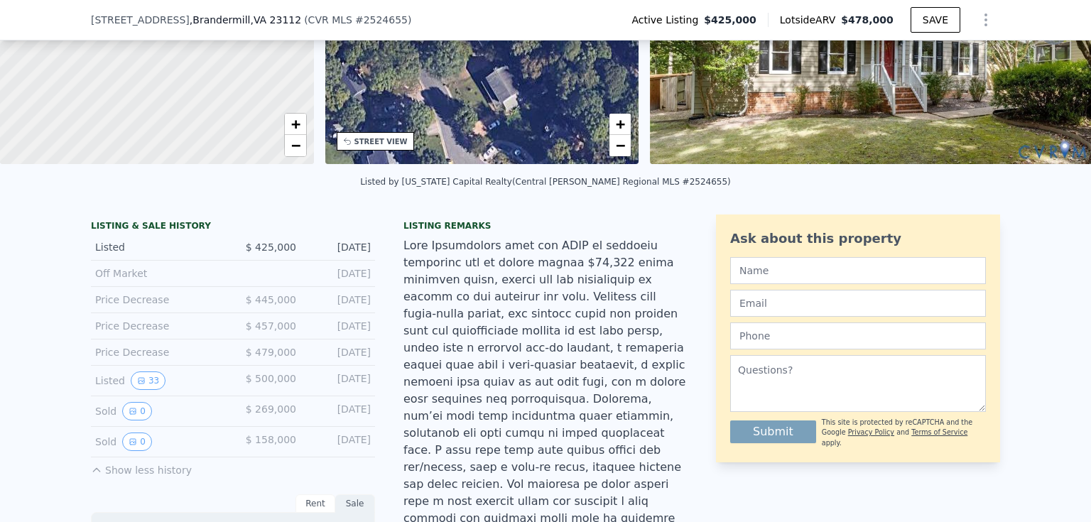
click at [113, 226] on div "LISTING & SALE HISTORY" at bounding box center [233, 227] width 284 height 14
click at [95, 226] on div "Listed 33" at bounding box center [158, 381] width 126 height 18
drag, startPoint x: 92, startPoint y: 381, endPoint x: 153, endPoint y: 381, distance: 61.1
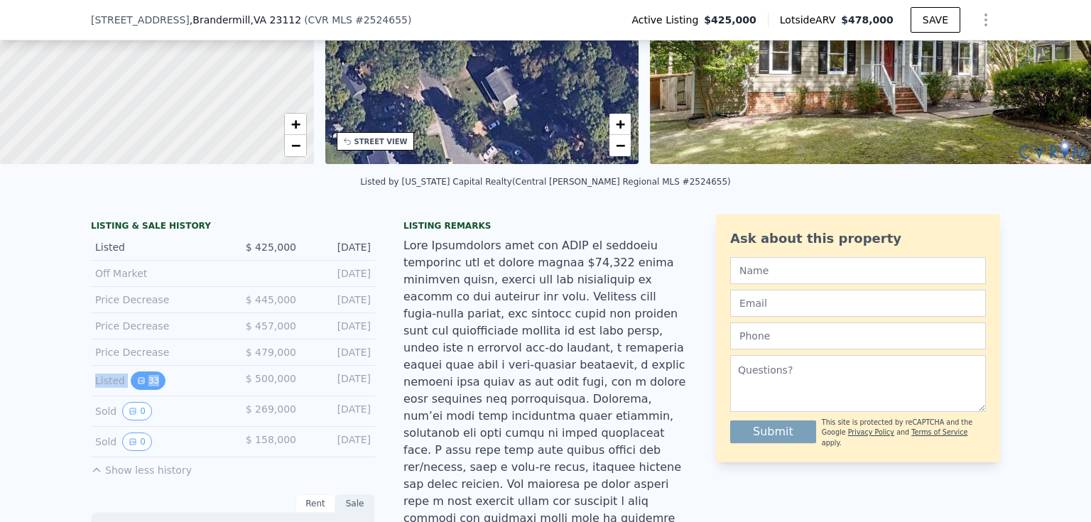
click at [153, 226] on div "Listed 33" at bounding box center [158, 381] width 126 height 18
click at [188, 226] on div "Listed 33" at bounding box center [158, 381] width 126 height 18
click at [147, 226] on button "33" at bounding box center [148, 381] width 35 height 18
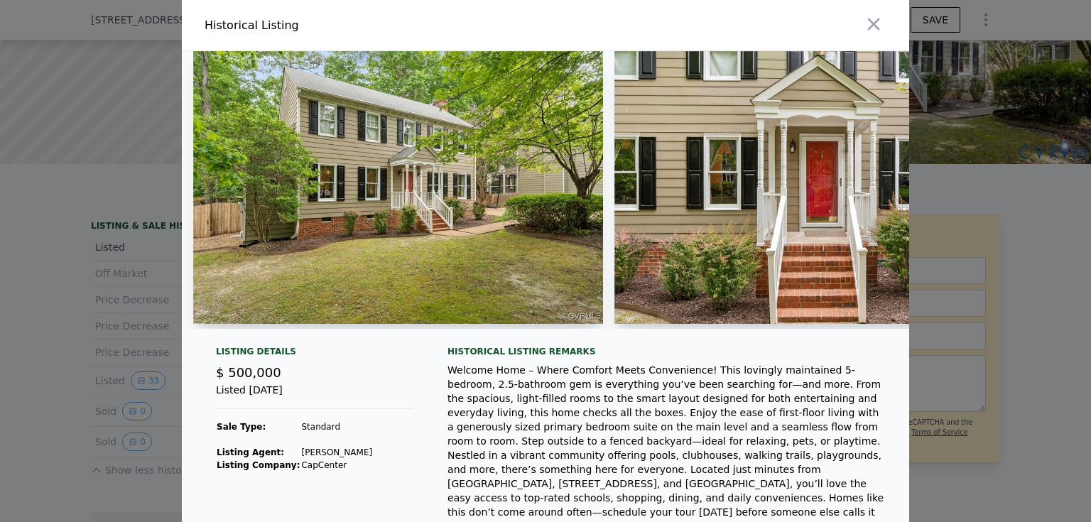
click at [119, 226] on div at bounding box center [545, 261] width 1091 height 522
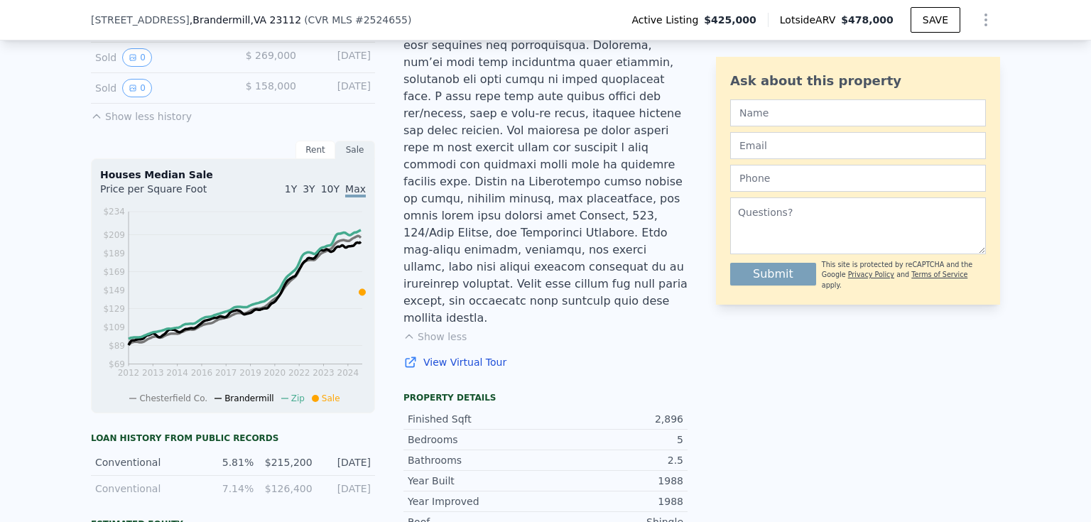
scroll to position [568, 0]
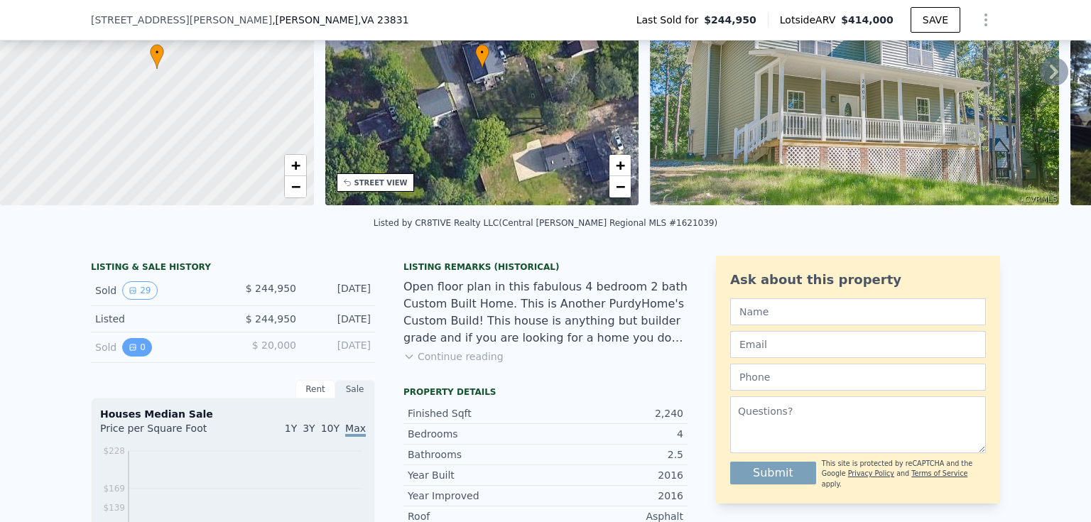
scroll to position [184, 0]
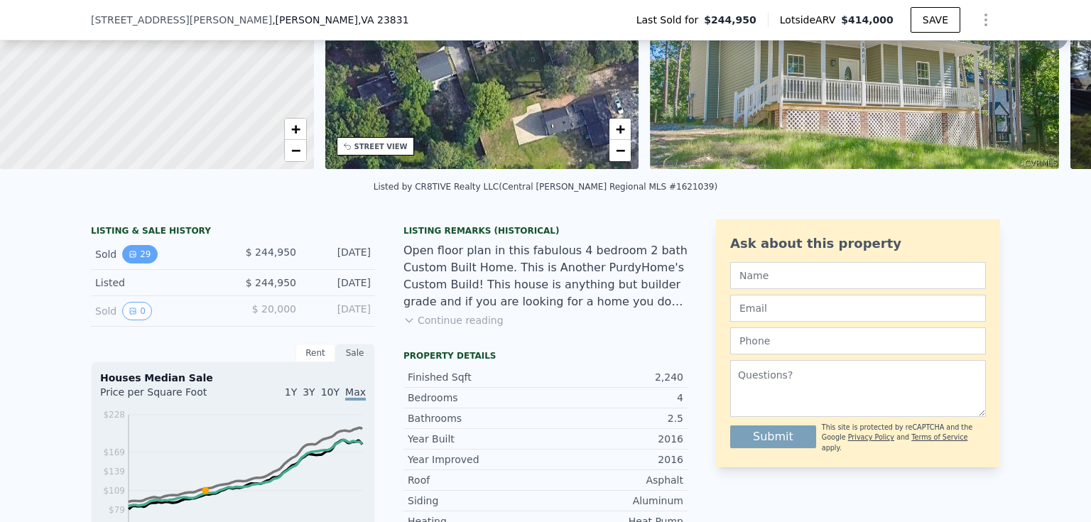
click at [136, 264] on button "29" at bounding box center [139, 254] width 35 height 18
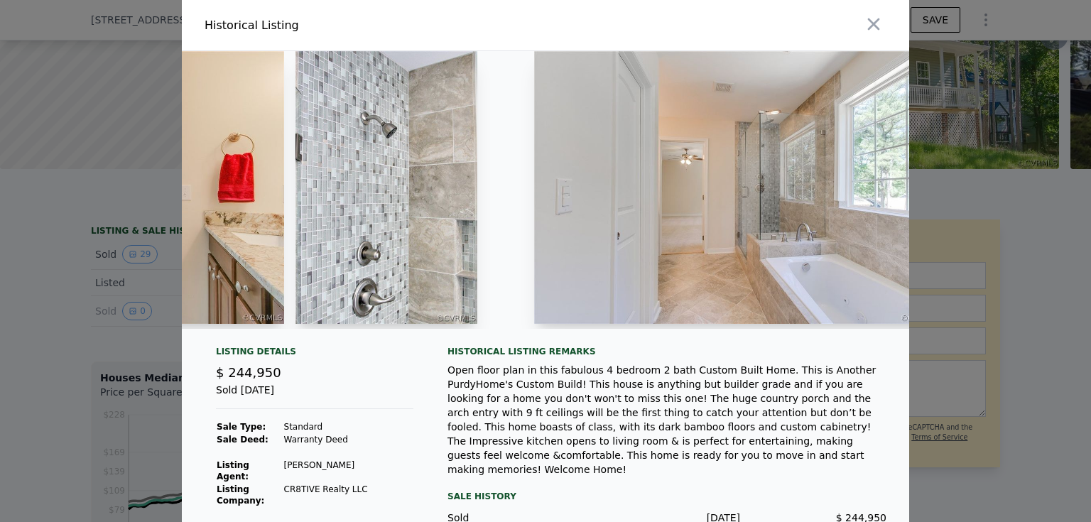
scroll to position [0, 10578]
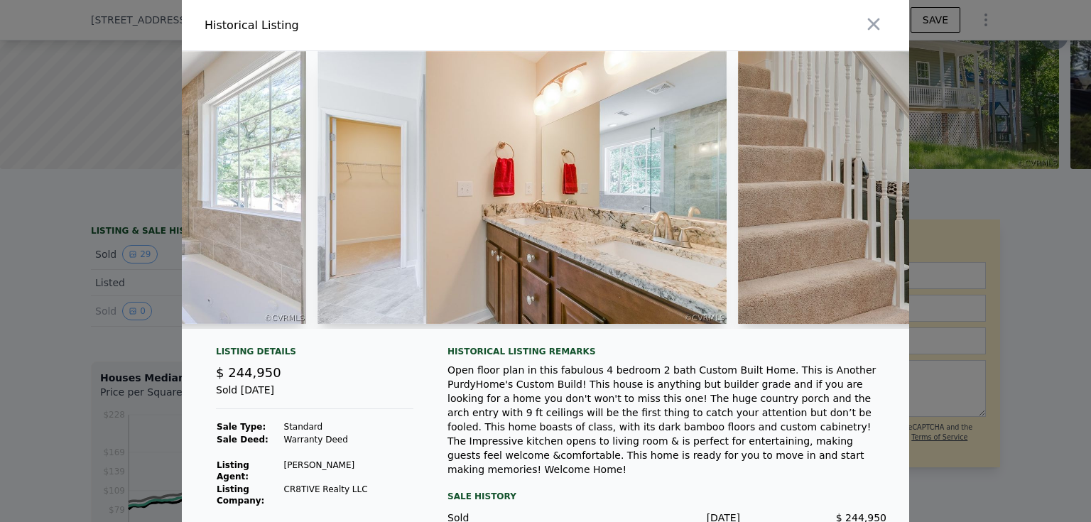
click at [1006, 312] on div at bounding box center [545, 261] width 1091 height 522
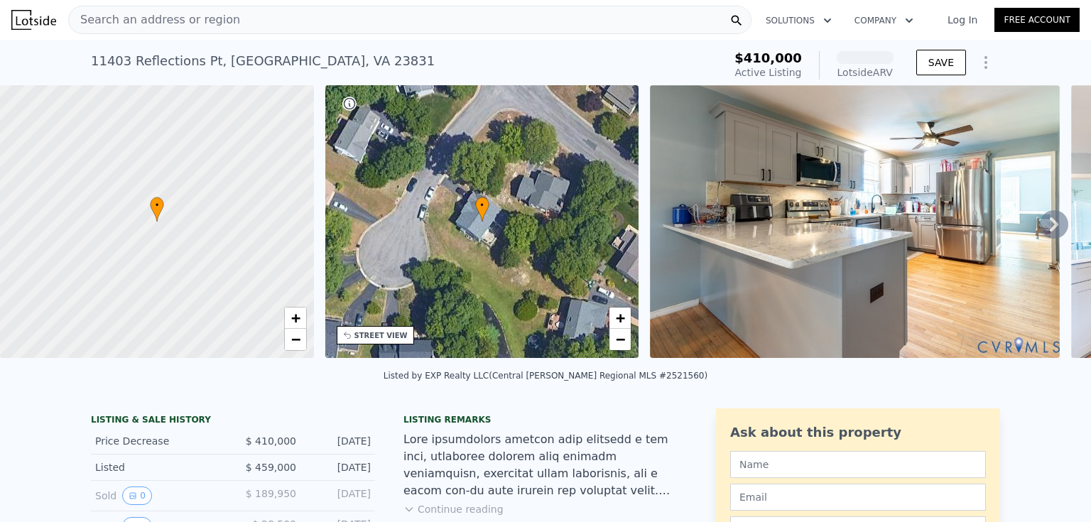
scroll to position [184, 0]
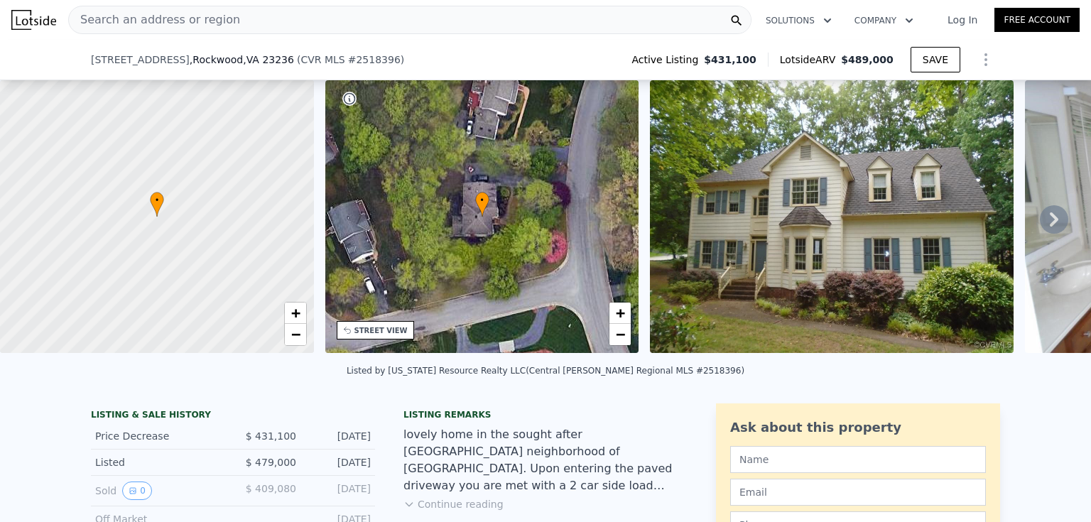
scroll to position [184, 0]
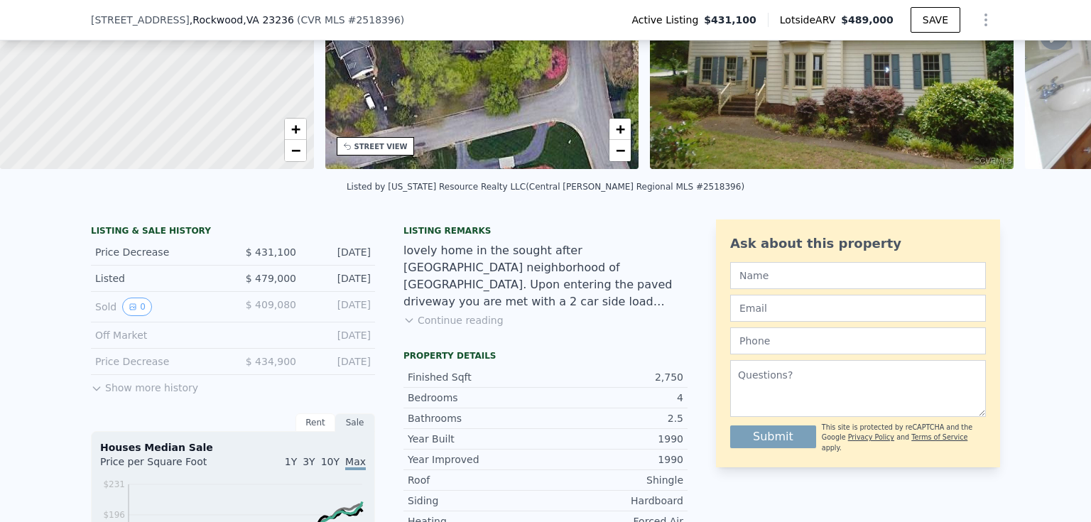
click at [107, 395] on button "Show more history" at bounding box center [144, 385] width 107 height 20
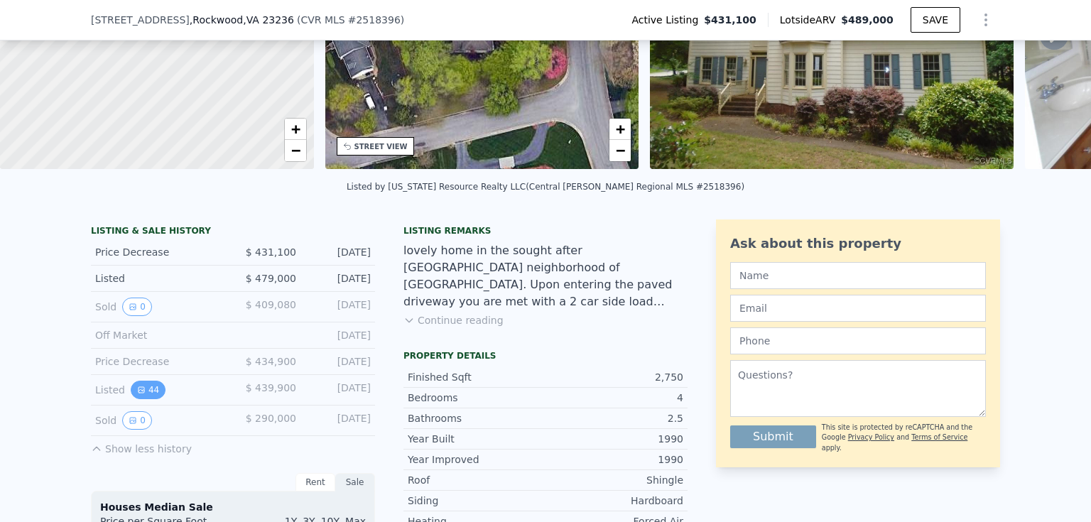
click at [138, 394] on button "44" at bounding box center [148, 390] width 35 height 18
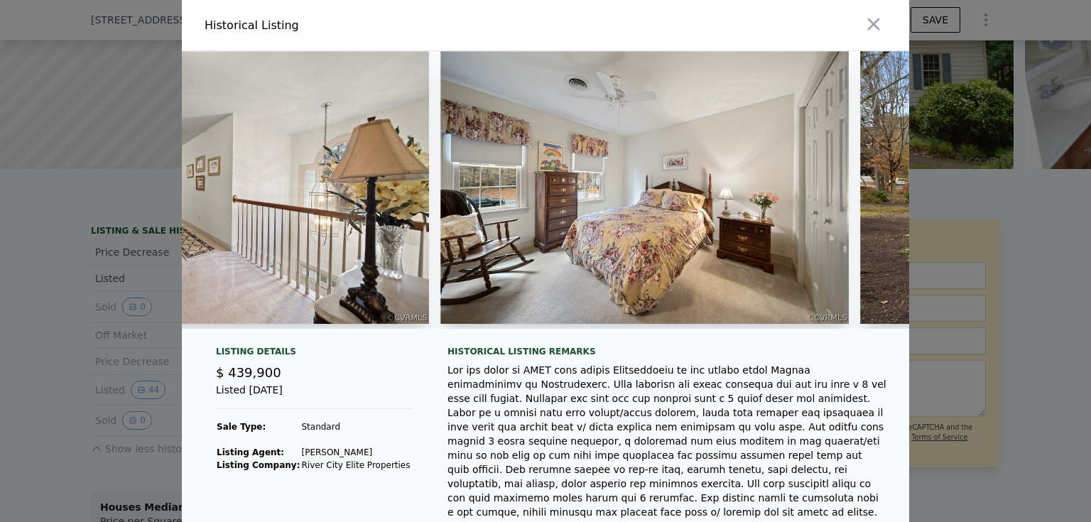
scroll to position [0, 16033]
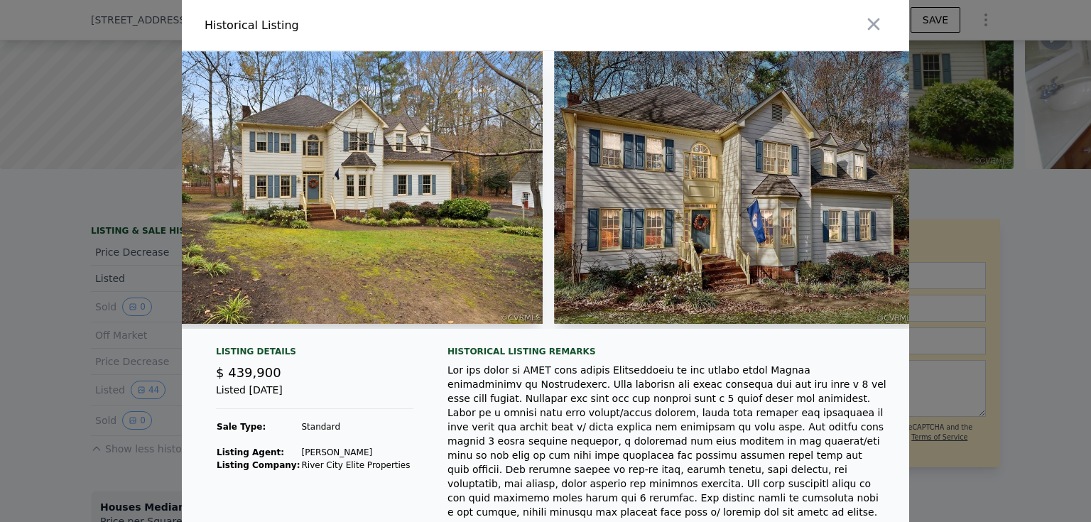
click at [1043, 262] on div at bounding box center [545, 261] width 1091 height 522
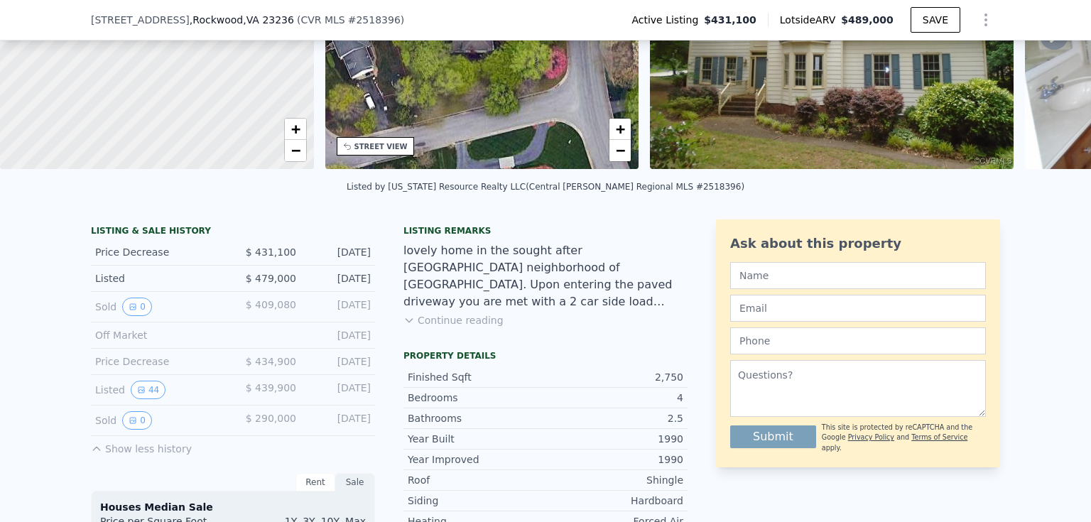
scroll to position [5, 0]
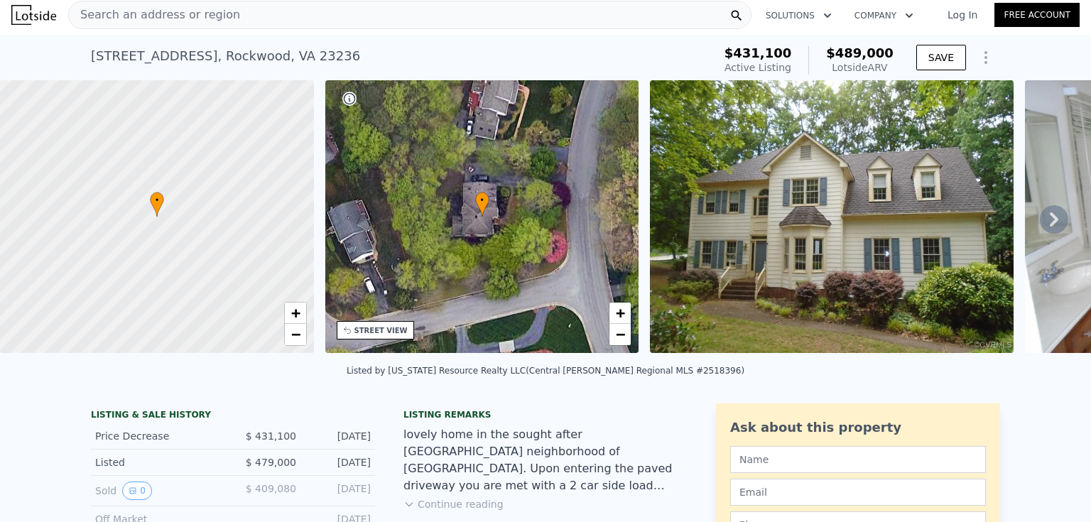
click at [192, 18] on span "Search an address or region" at bounding box center [154, 14] width 171 height 17
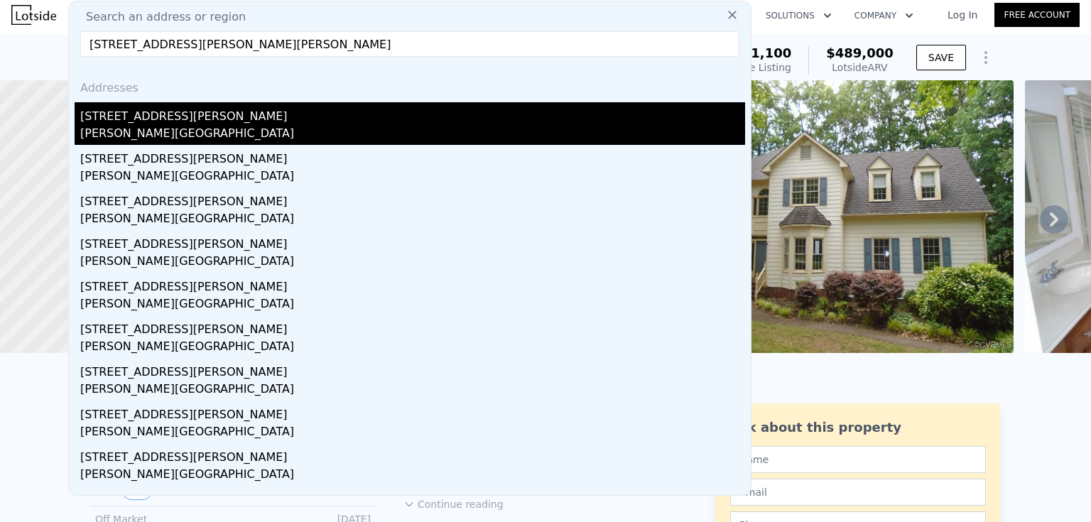
type input "10920 Stepney Rd, Chester, VA 23831"
click at [185, 119] on div "10920 Stepney Rd" at bounding box center [412, 113] width 665 height 23
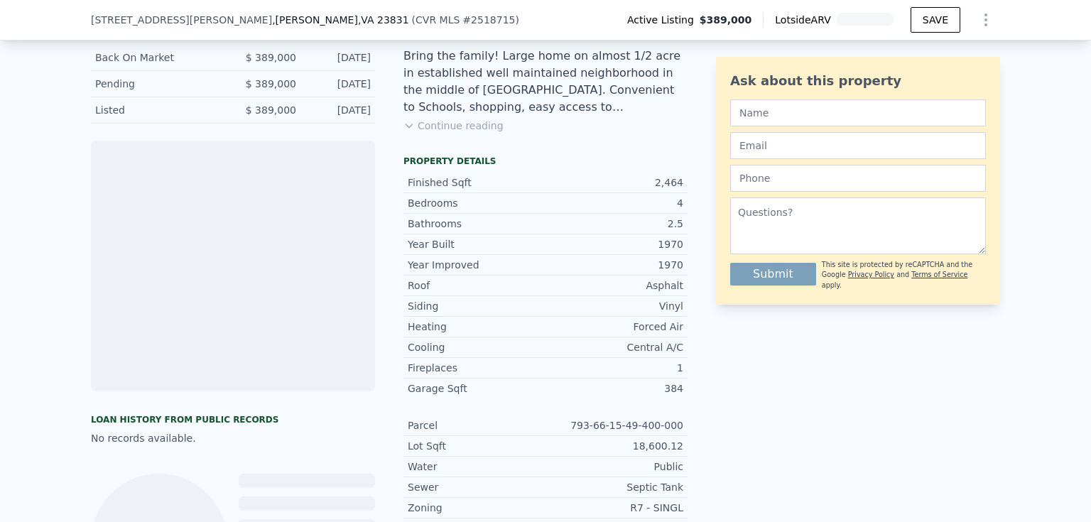
scroll to position [189, 0]
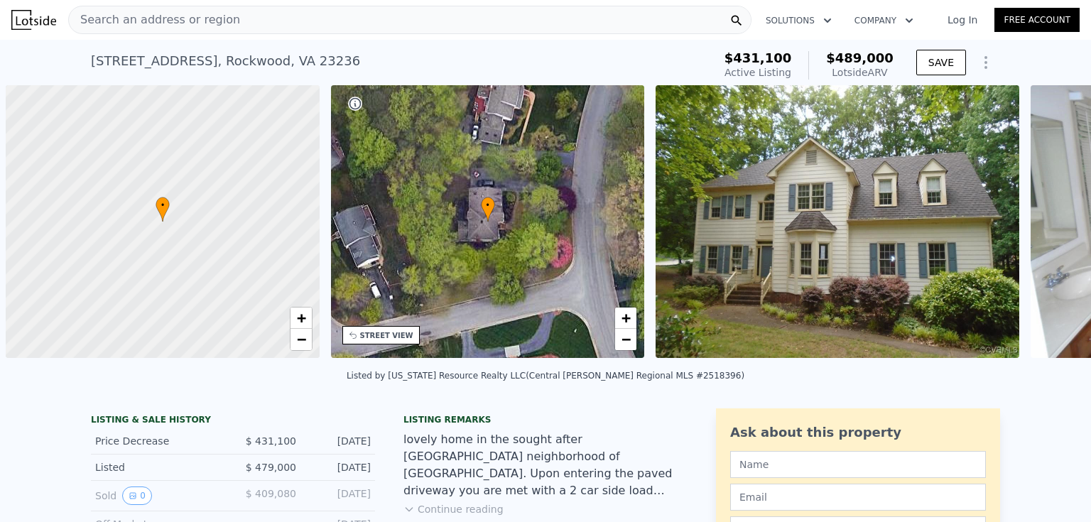
scroll to position [0, 6]
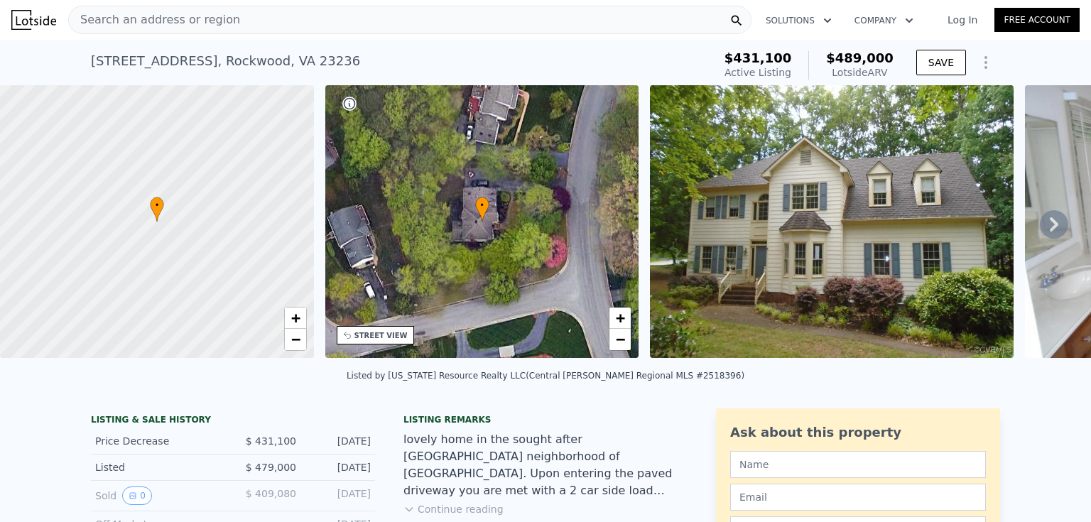
click at [292, 20] on div "Search an address or region" at bounding box center [409, 20] width 683 height 28
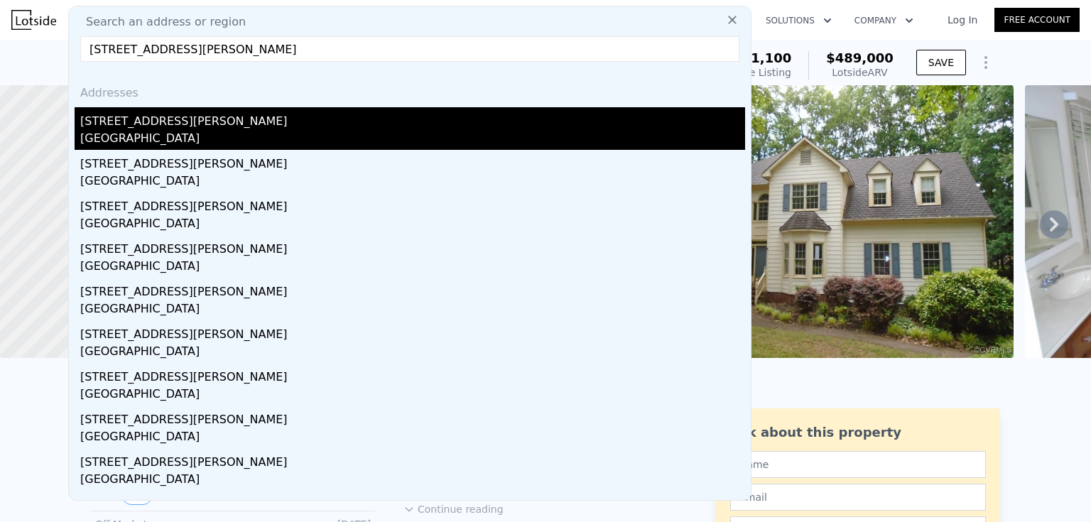
type input "5310 Lingle Ln, North Chesterfield, VA 23234"
click at [189, 114] on div "[STREET_ADDRESS][PERSON_NAME]" at bounding box center [412, 118] width 665 height 23
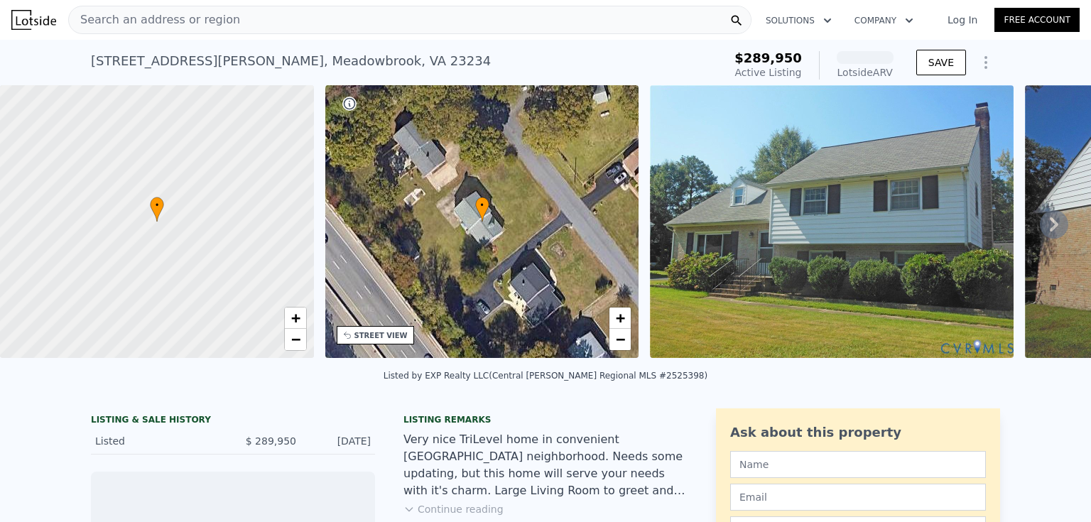
click at [1040, 222] on icon at bounding box center [1054, 224] width 28 height 28
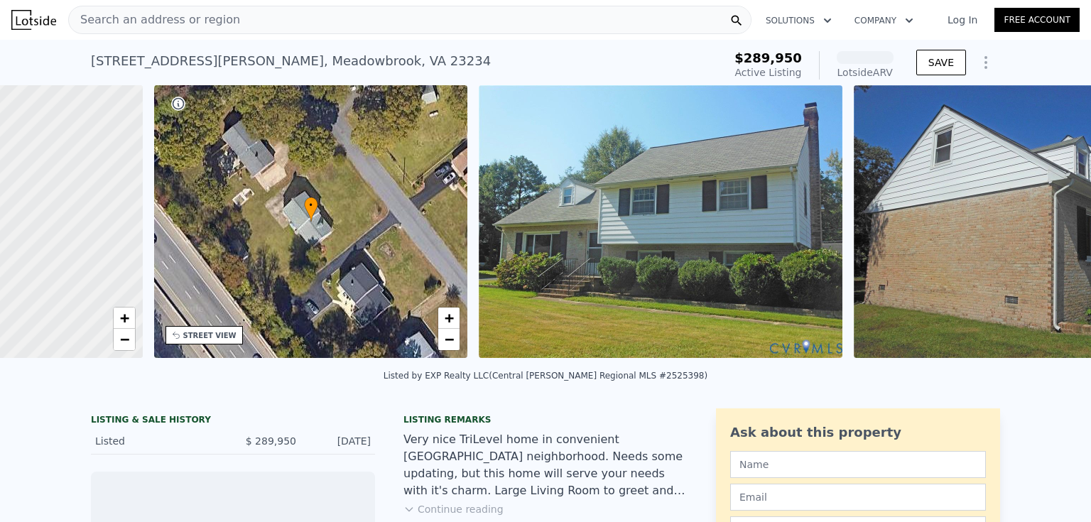
click at [1040, 222] on img at bounding box center [1036, 221] width 364 height 273
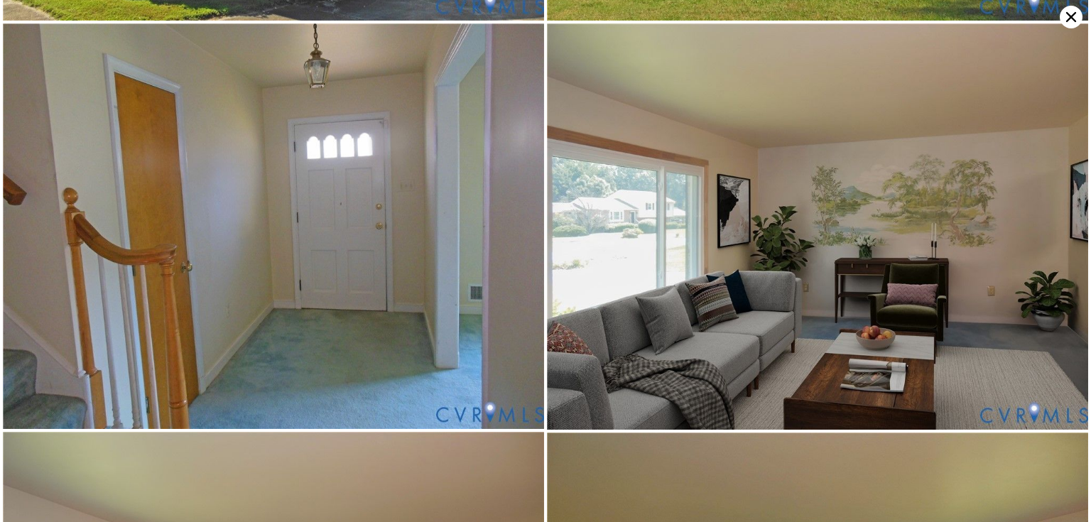
scroll to position [811, 0]
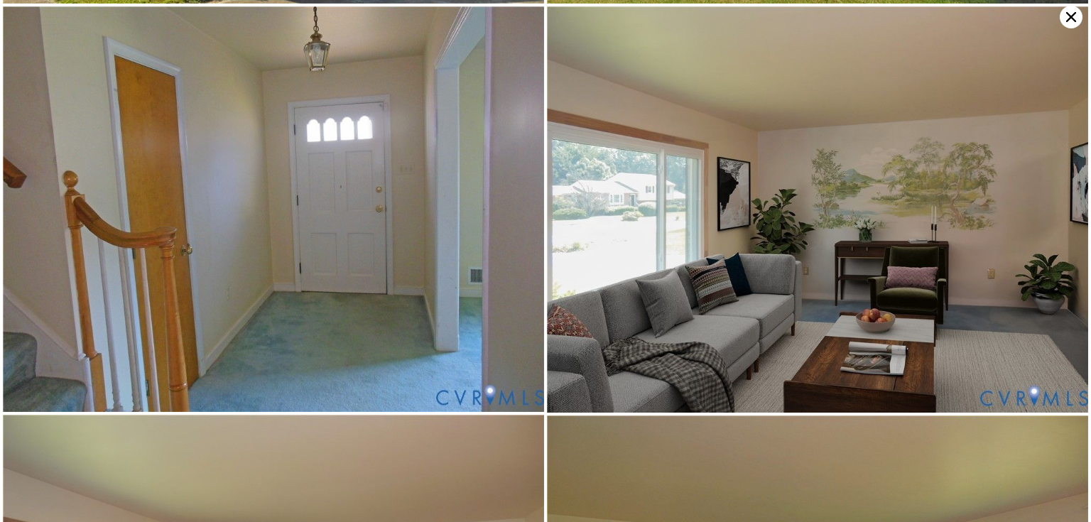
click at [1080, 16] on icon at bounding box center [1071, 17] width 23 height 23
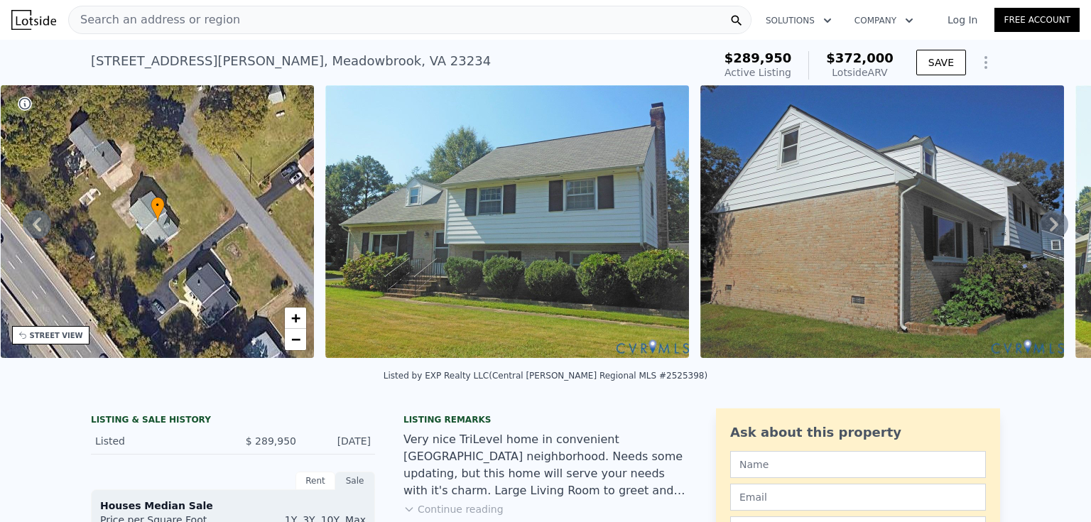
scroll to position [184, 0]
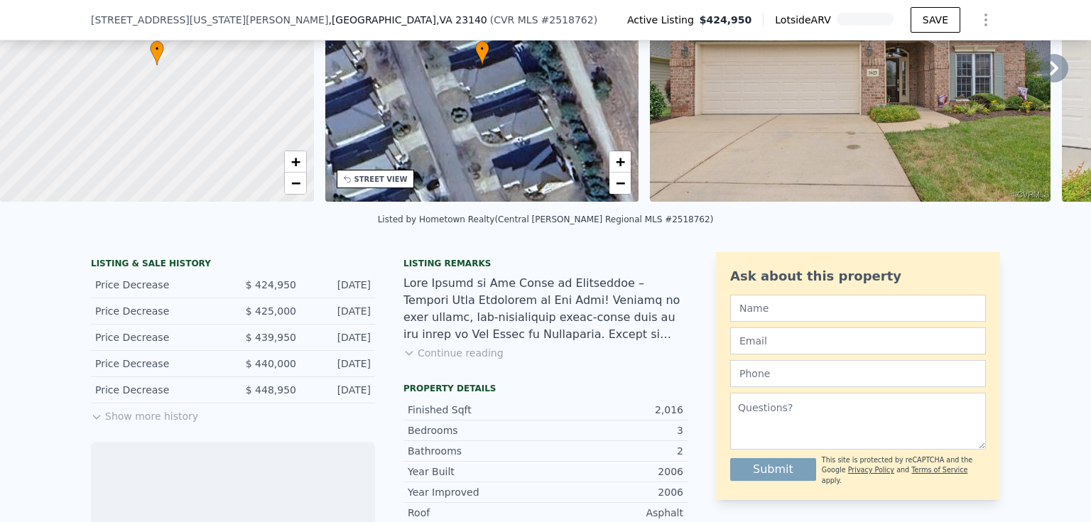
scroll to position [184, 0]
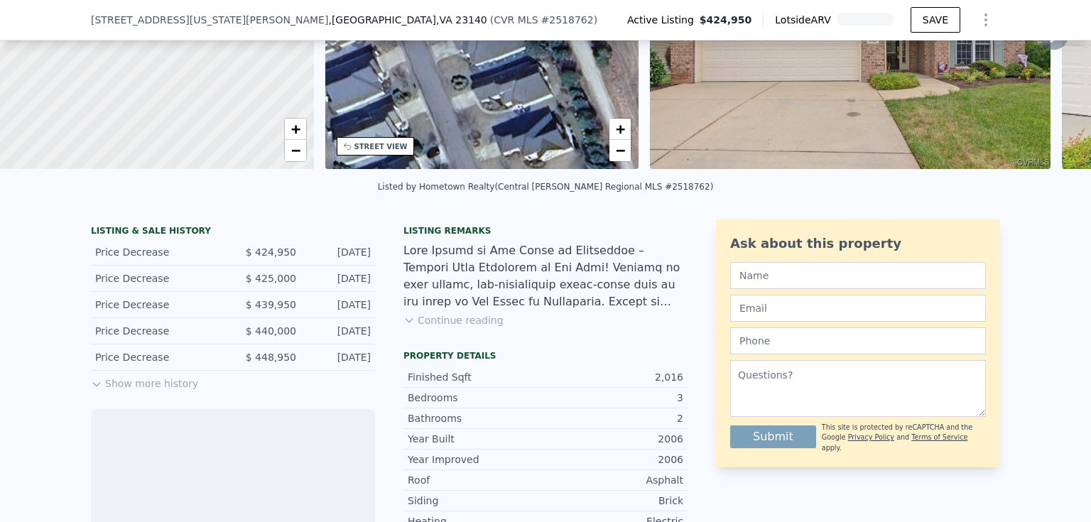
click at [149, 391] on button "Show more history" at bounding box center [144, 381] width 107 height 20
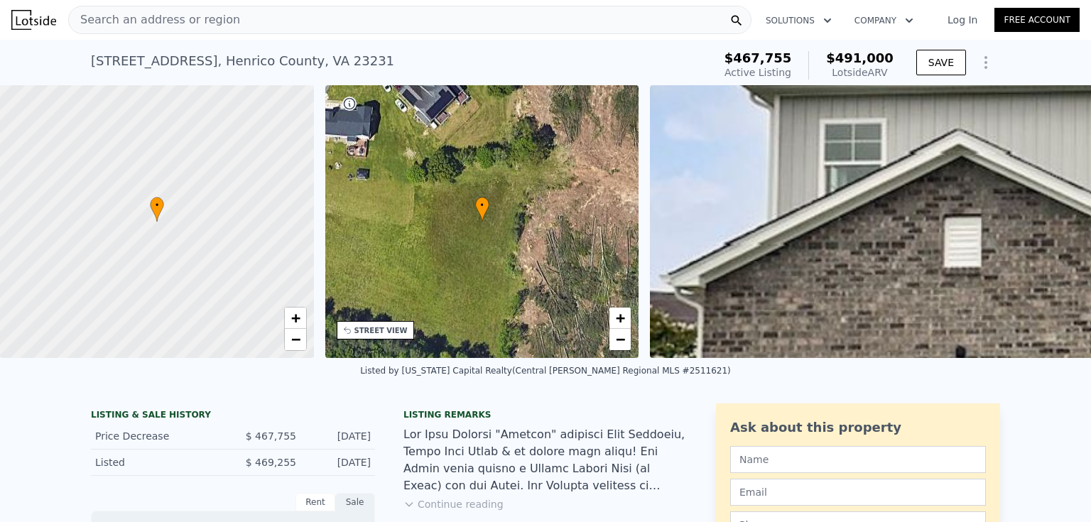
scroll to position [184, 0]
